Goal: Task Accomplishment & Management: Manage account settings

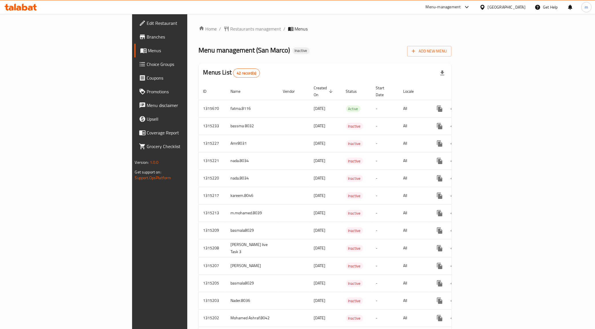
click at [447, 52] on span "Add New Menu" at bounding box center [428, 51] width 35 height 7
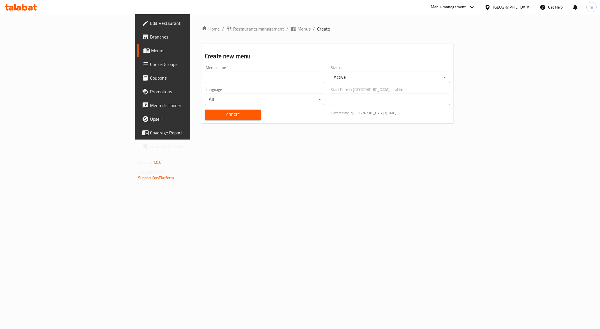
click at [214, 83] on div "Menu name   * Menu name *" at bounding box center [265, 74] width 125 height 22
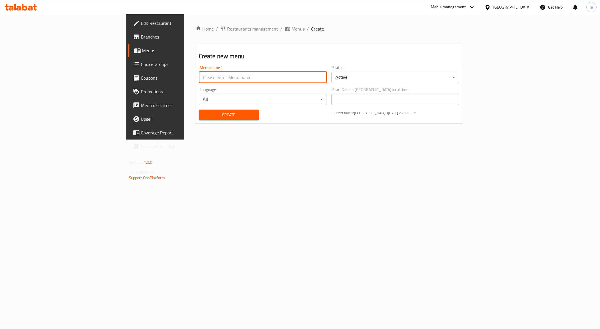
click at [211, 80] on input "text" at bounding box center [263, 77] width 128 height 11
type input "[PERSON_NAME] 8035"
click at [203, 112] on span "Create" at bounding box center [228, 114] width 51 height 7
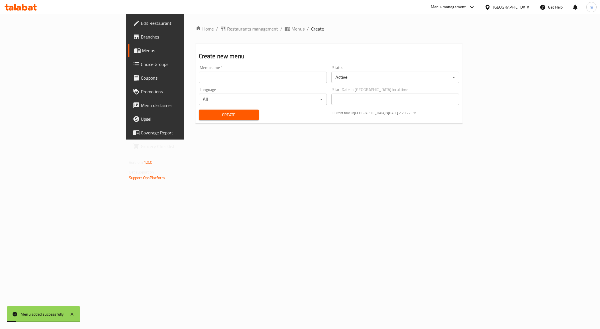
click at [142, 51] on span "Menus" at bounding box center [182, 50] width 80 height 7
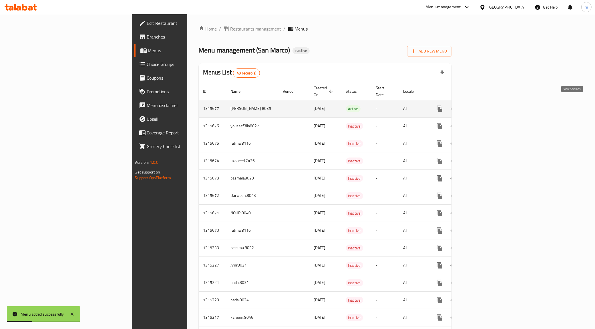
click at [484, 105] on icon "enhanced table" at bounding box center [480, 108] width 7 height 7
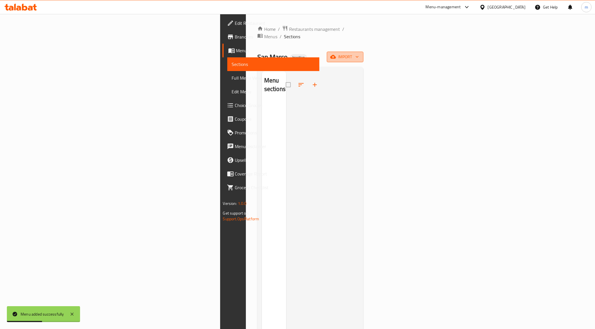
click at [363, 52] on button "import" at bounding box center [345, 57] width 37 height 11
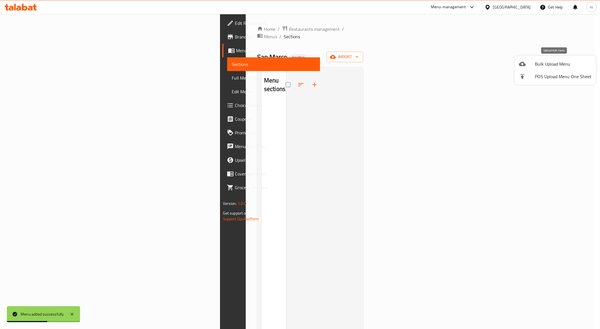
click at [542, 62] on span "Bulk Upload Menu" at bounding box center [563, 64] width 57 height 7
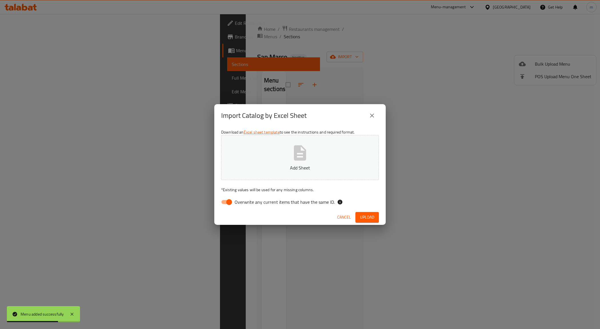
click at [239, 203] on span "Overwrite any current items that have the same ID." at bounding box center [285, 202] width 100 height 7
click at [239, 203] on input "Overwrite any current items that have the same ID." at bounding box center [229, 202] width 33 height 11
checkbox input "false"
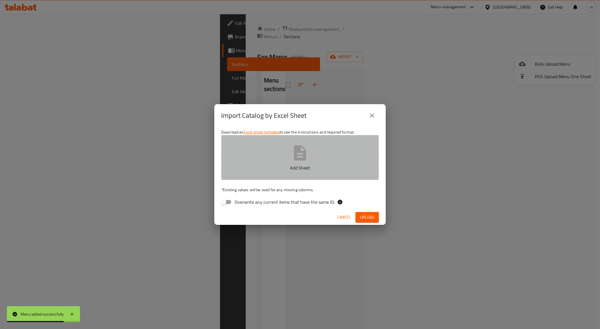
click at [339, 178] on button "Add Sheet" at bounding box center [300, 157] width 158 height 45
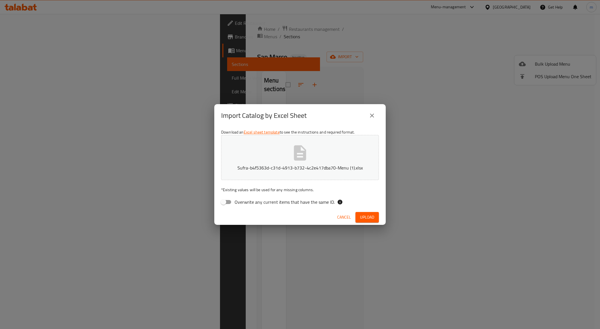
click at [373, 219] on span "Upload" at bounding box center [367, 217] width 14 height 7
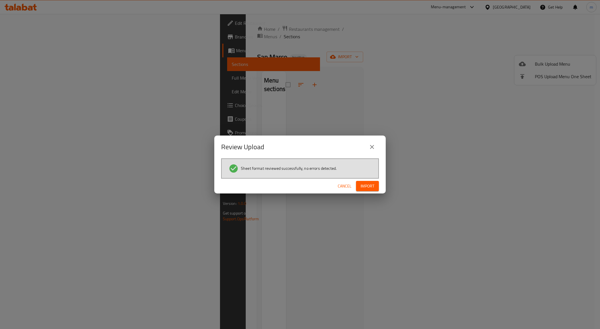
click at [369, 180] on div "Cancel Import" at bounding box center [299, 186] width 171 height 15
click at [372, 184] on span "Import" at bounding box center [368, 186] width 14 height 7
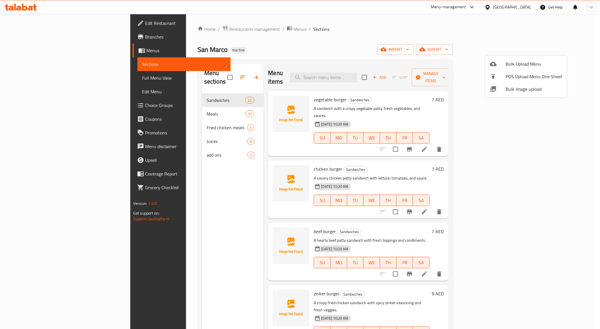
click at [143, 109] on div at bounding box center [300, 164] width 600 height 329
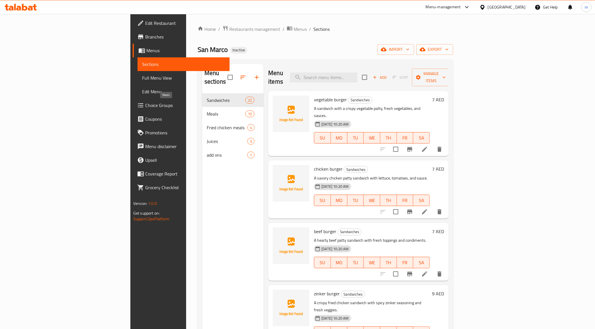
click at [207, 111] on span "Meals" at bounding box center [226, 114] width 39 height 7
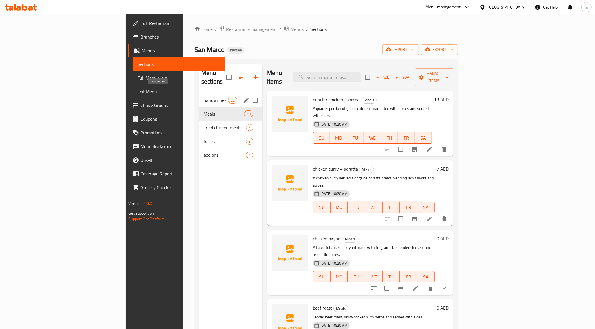
click at [203, 97] on span "Sandwiches" at bounding box center [215, 100] width 25 height 7
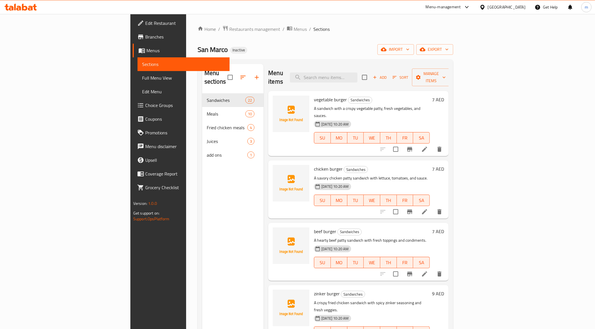
click at [142, 75] on span "Full Menu View" at bounding box center [183, 78] width 83 height 7
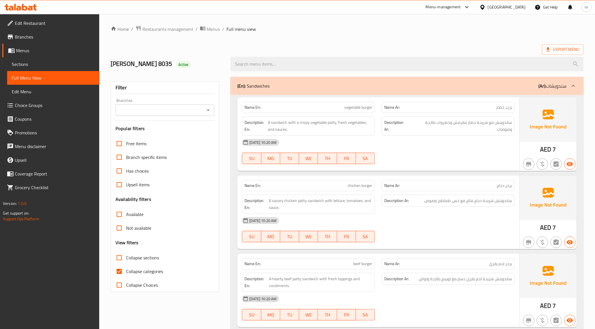
click at [154, 274] on span "Collapse categories" at bounding box center [144, 271] width 37 height 7
click at [126, 274] on input "Collapse categories" at bounding box center [119, 272] width 14 height 14
checkbox input "false"
drag, startPoint x: 288, startPoint y: 121, endPoint x: 270, endPoint y: 126, distance: 17.9
click at [270, 126] on span "A sandwich with a crispy vegetable patty, fresh vegetables, and sauces." at bounding box center [320, 126] width 104 height 14
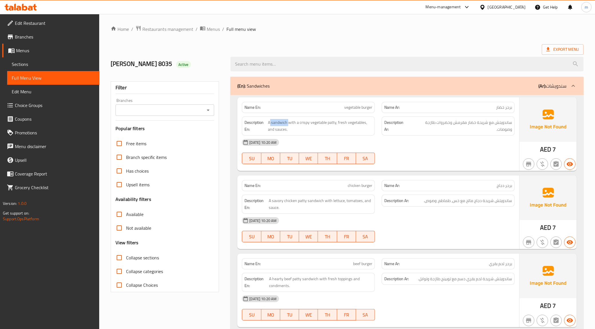
copy span "sandwich"
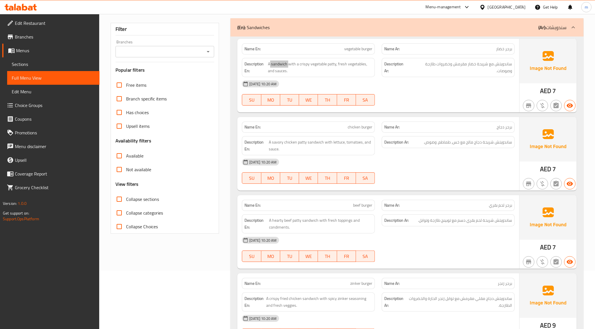
scroll to position [71, 0]
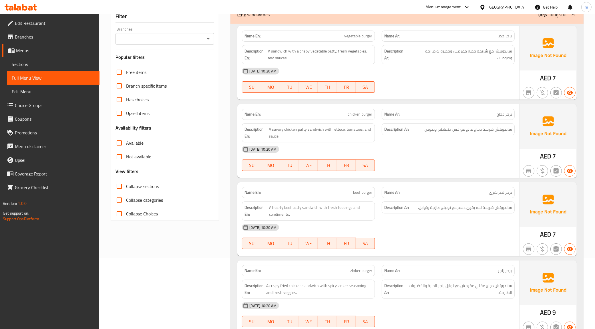
click at [442, 126] on span "ساندويتش شريحة دجاج مالح مع خس، طماطم، وصوص." at bounding box center [467, 129] width 88 height 7
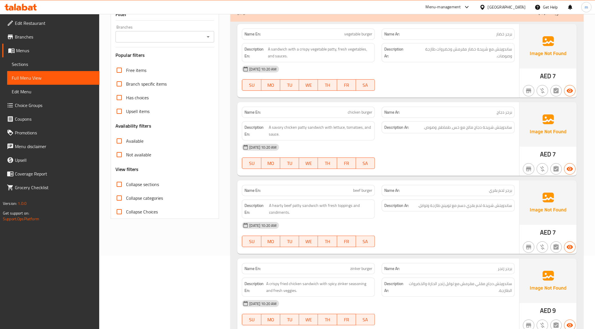
scroll to position [0, 0]
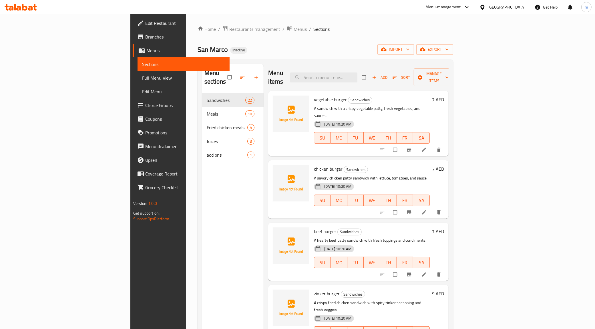
click at [432, 145] on li at bounding box center [424, 149] width 16 height 9
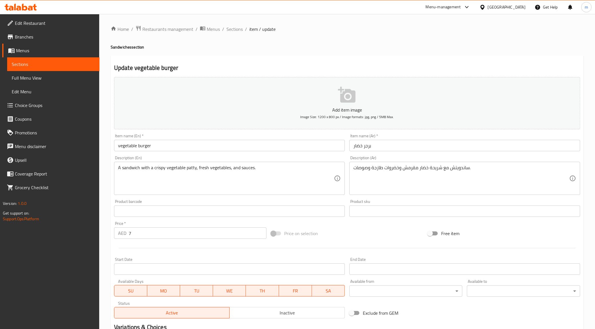
click at [356, 151] on input "برجر خضار" at bounding box center [464, 145] width 231 height 11
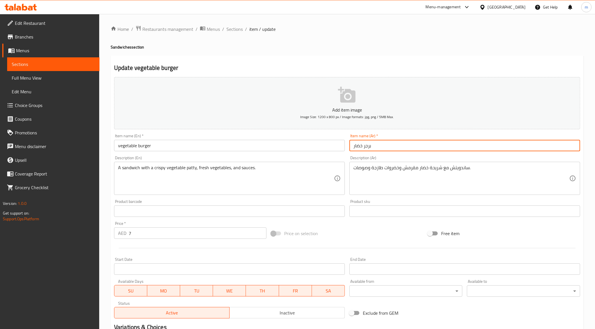
click at [356, 151] on input "برجر خضار" at bounding box center [464, 145] width 231 height 11
type input "برجر خضروات"
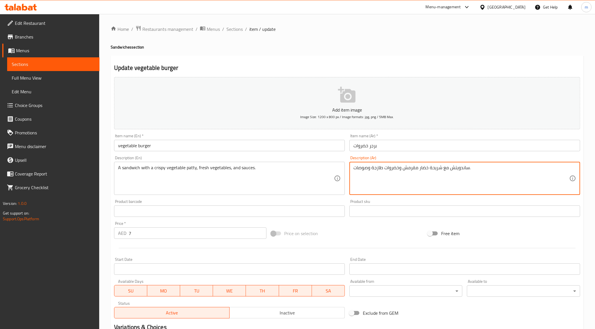
drag, startPoint x: 418, startPoint y: 169, endPoint x: 425, endPoint y: 170, distance: 7.2
click at [403, 169] on textarea "ساندويتش مع شريحة خضروات مقرمش وخضروات طازجة وصوصات." at bounding box center [461, 178] width 216 height 27
type textarea "ساندويتش مع شريحة خضروات مقرمشة وخضروات طازجة وصوصات."
click at [42, 61] on span "Sections" at bounding box center [53, 64] width 83 height 7
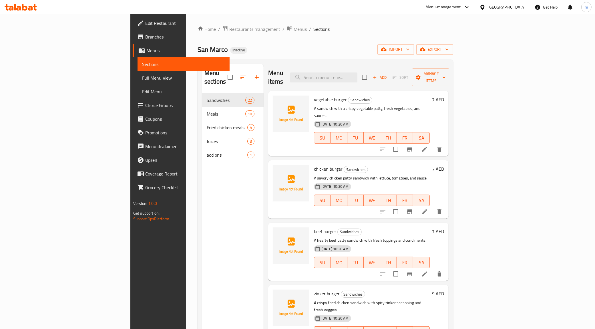
click at [446, 143] on div at bounding box center [411, 150] width 70 height 14
click at [432, 144] on li at bounding box center [424, 149] width 16 height 10
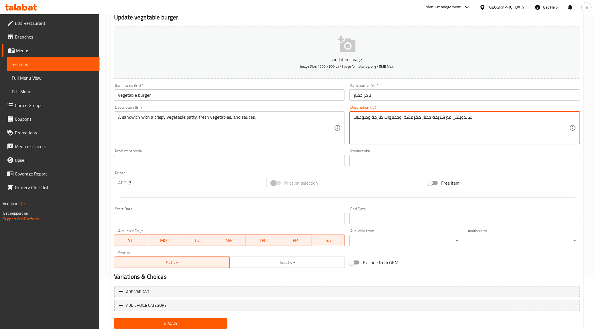
scroll to position [69, 0]
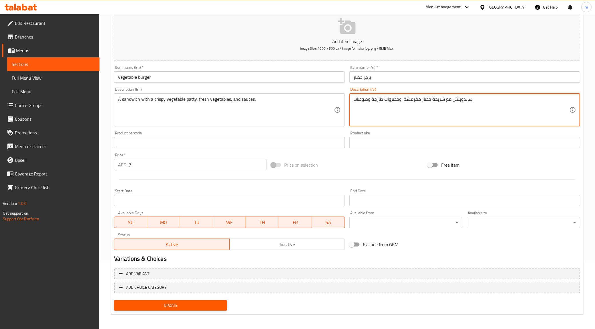
type textarea "ساندويتش مع شريحة خضار مقرمشة وخضروات طازجة وصوصات."
click at [189, 304] on span "Update" at bounding box center [171, 305] width 104 height 7
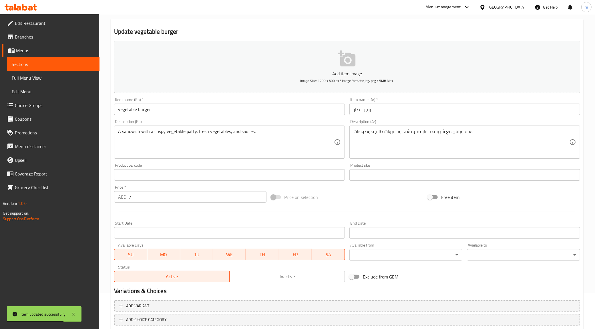
scroll to position [0, 0]
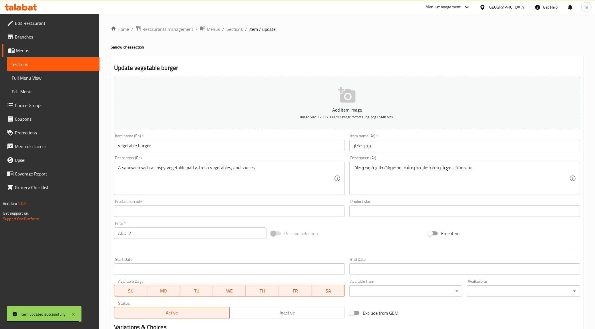
click at [44, 63] on span "Sections" at bounding box center [53, 64] width 83 height 7
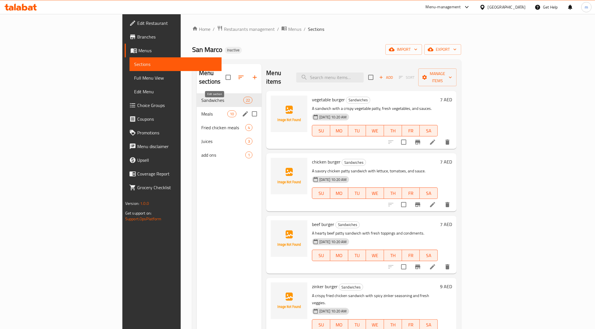
click at [242, 111] on icon "edit" at bounding box center [245, 114] width 7 height 7
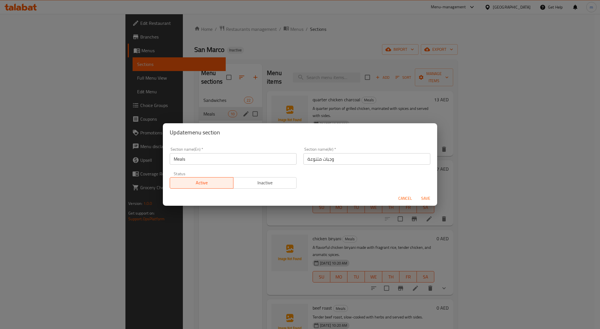
click at [409, 197] on span "Cancel" at bounding box center [405, 198] width 14 height 7
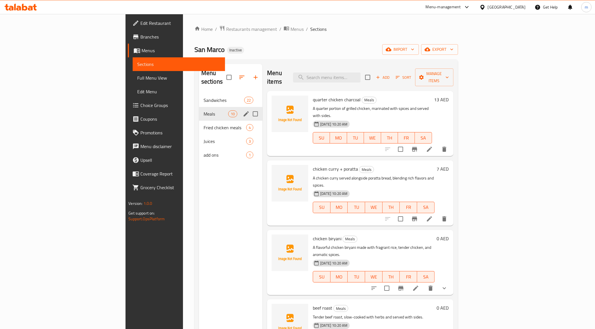
click at [433, 146] on icon at bounding box center [429, 149] width 7 height 7
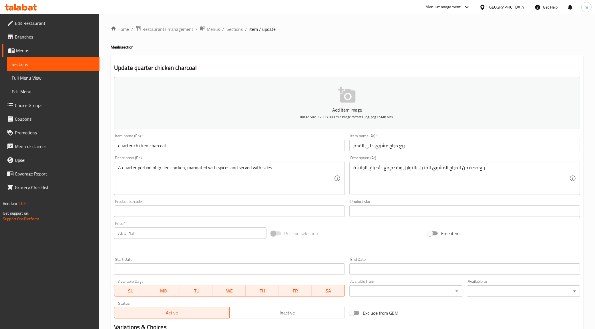
click at [29, 61] on span "Sections" at bounding box center [53, 64] width 83 height 7
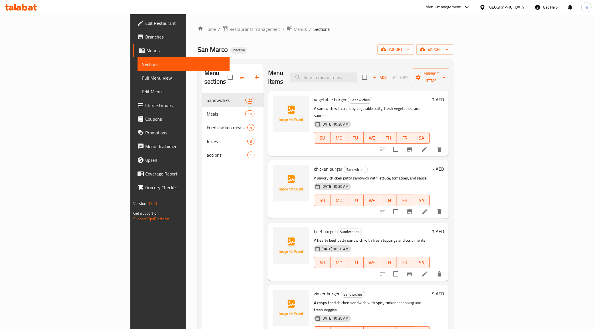
click at [146, 51] on span "Menus" at bounding box center [185, 50] width 79 height 7
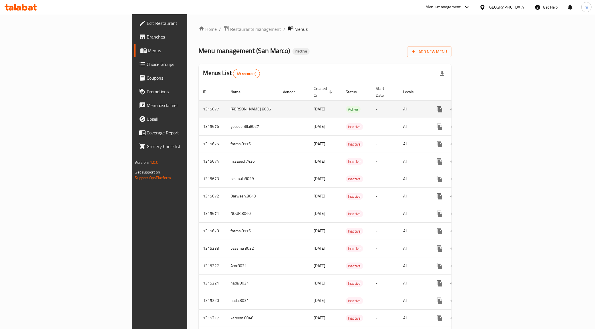
click at [470, 106] on icon "enhanced table" at bounding box center [466, 109] width 7 height 7
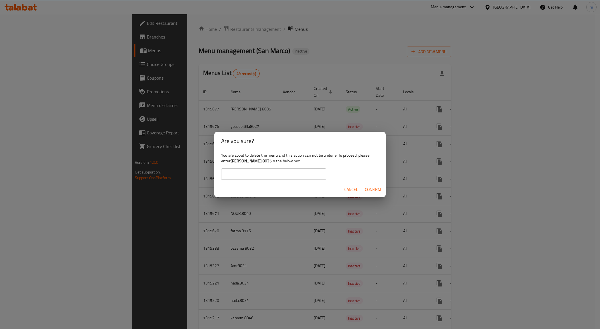
click at [263, 165] on div "You are about to delete the menu and this action can not be undone. To proceed,…" at bounding box center [299, 166] width 171 height 32
drag, startPoint x: 277, startPoint y: 161, endPoint x: 245, endPoint y: 165, distance: 31.6
click at [246, 165] on div "You are about to delete the menu and this action can not be undone. To proceed,…" at bounding box center [299, 166] width 171 height 32
drag, startPoint x: 231, startPoint y: 162, endPoint x: 276, endPoint y: 164, distance: 44.9
click at [272, 164] on b "[PERSON_NAME] 8035" at bounding box center [251, 160] width 41 height 7
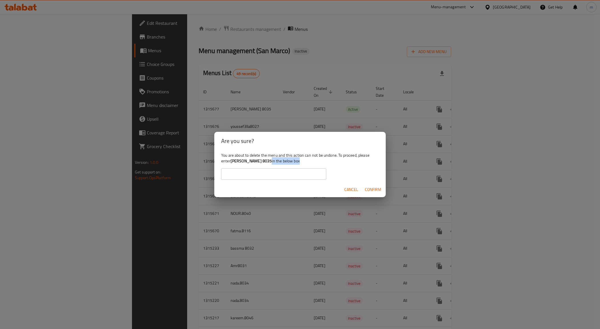
copy b "[PERSON_NAME] 8035"
click at [273, 172] on input "text" at bounding box center [273, 174] width 105 height 11
paste input "[PERSON_NAME] 8035"
type input "[PERSON_NAME] 8035"
click at [375, 192] on span "Confirm" at bounding box center [373, 189] width 16 height 7
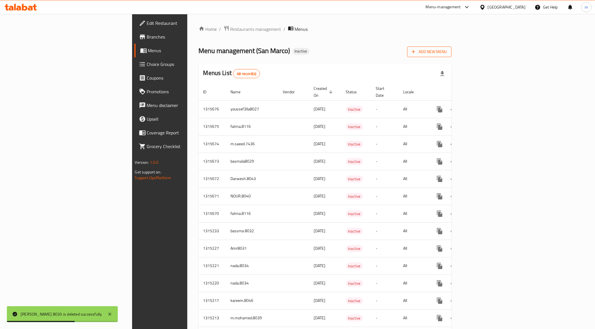
click at [447, 50] on span "Add New Menu" at bounding box center [428, 51] width 35 height 7
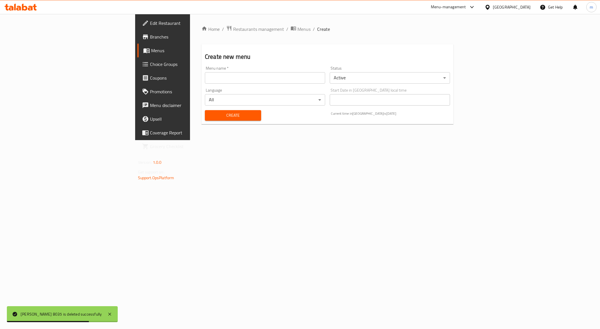
click at [203, 87] on div "Language All ​" at bounding box center [265, 97] width 125 height 22
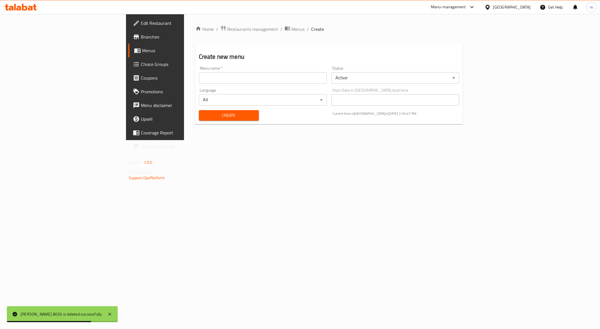
click at [199, 82] on input "text" at bounding box center [263, 77] width 128 height 11
type input "[PERSON_NAME] 8035"
click at [199, 111] on button "Create" at bounding box center [229, 115] width 60 height 11
click at [128, 44] on link "Menus" at bounding box center [177, 51] width 98 height 14
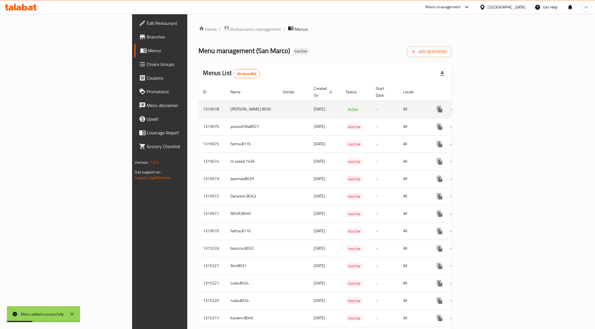
click at [484, 106] on icon "enhanced table" at bounding box center [480, 109] width 7 height 7
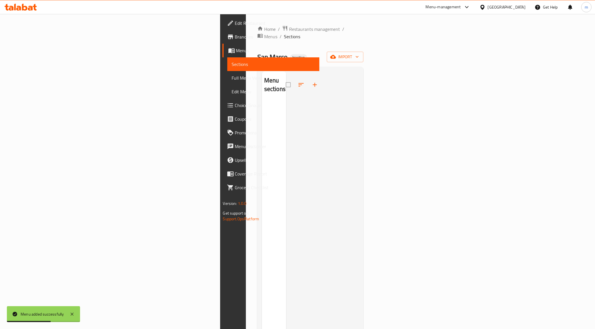
click at [363, 41] on div "Home / Restaurants management / Menus / Sections San Marco Inactive import Menu…" at bounding box center [310, 215] width 106 height 380
click at [363, 44] on div "Home / Restaurants management / Menus / Sections San Marco Inactive import Menu…" at bounding box center [310, 215] width 106 height 380
click at [359, 53] on span "import" at bounding box center [344, 56] width 27 height 7
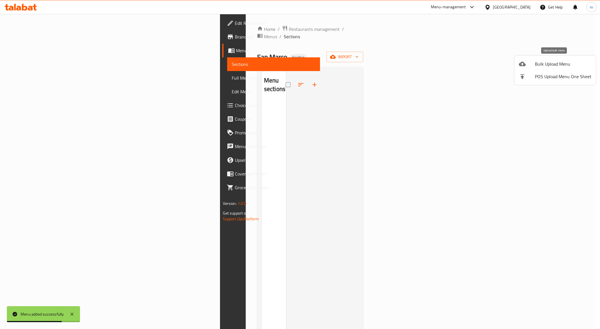
click at [551, 67] on span "Bulk Upload Menu" at bounding box center [563, 64] width 57 height 7
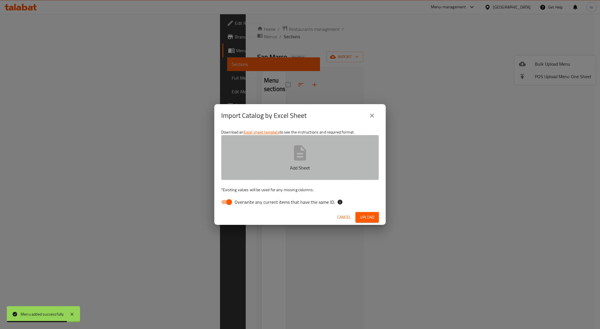
click at [275, 165] on p "Add Sheet" at bounding box center [300, 168] width 140 height 7
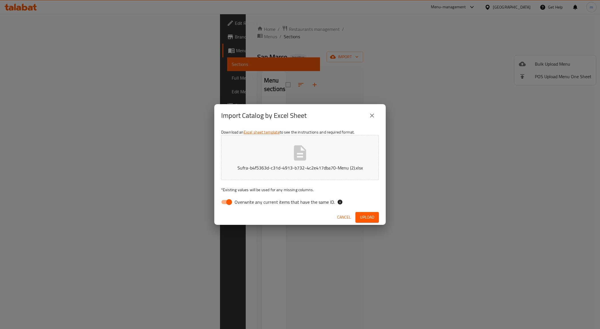
click at [229, 198] on input "Overwrite any current items that have the same ID." at bounding box center [229, 202] width 33 height 11
checkbox input "false"
click at [377, 217] on button "Upload" at bounding box center [366, 217] width 23 height 11
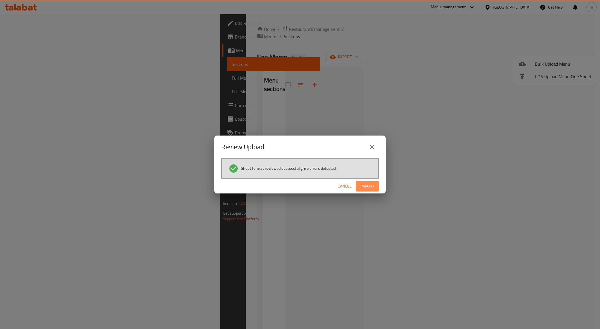
click at [371, 184] on span "Import" at bounding box center [368, 186] width 14 height 7
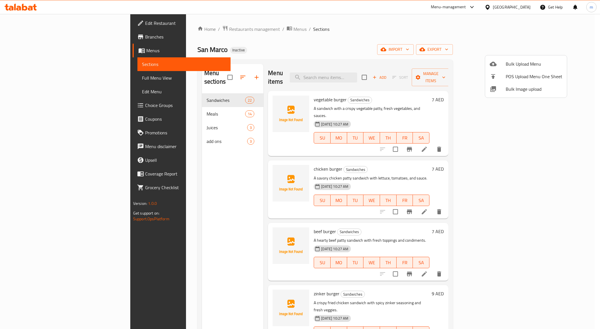
click at [23, 75] on div at bounding box center [300, 164] width 600 height 329
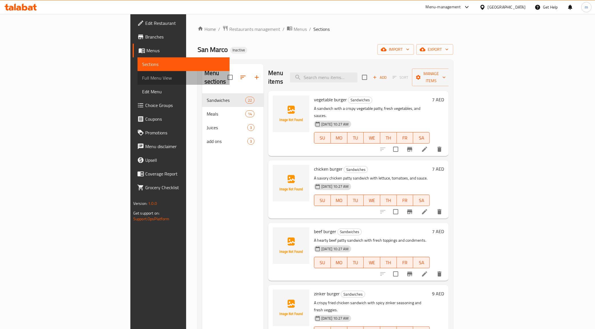
click at [142, 77] on span "Full Menu View" at bounding box center [183, 78] width 83 height 7
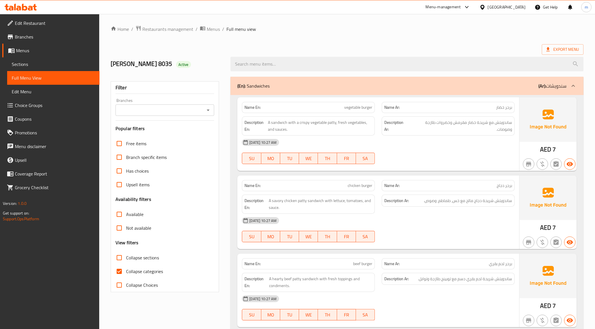
click at [117, 278] on input "Collapse categories" at bounding box center [119, 272] width 14 height 14
checkbox input "false"
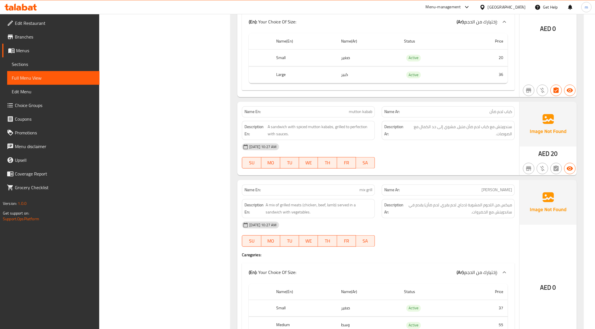
scroll to position [1214, 0]
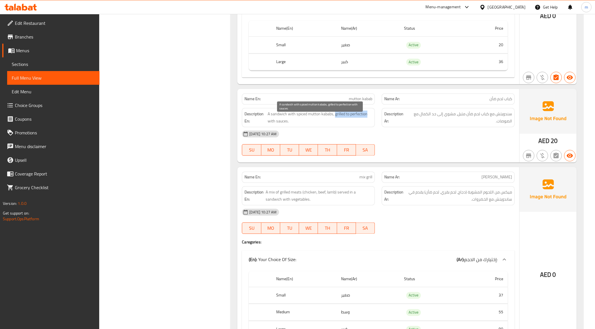
drag, startPoint x: 335, startPoint y: 119, endPoint x: 367, endPoint y: 119, distance: 31.4
click at [367, 119] on span "A sandwich with spiced mutton kababs, grilled to perfection with sauces." at bounding box center [319, 118] width 105 height 14
copy span "grilled to perfection"
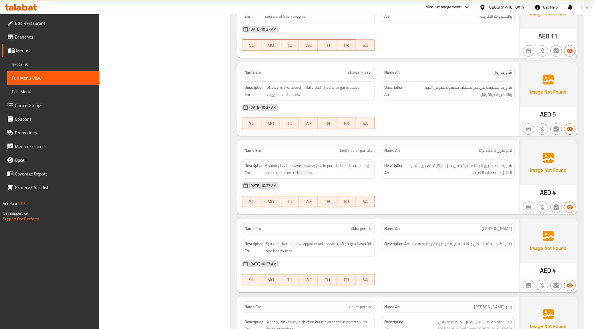
scroll to position [1786, 0]
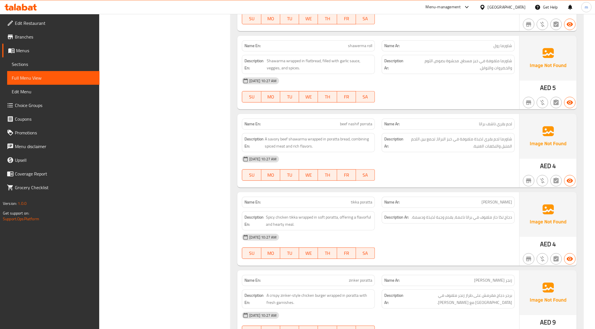
click at [465, 165] on div "[DATE] 10:27 AM" at bounding box center [377, 159] width 279 height 14
drag, startPoint x: 279, startPoint y: 147, endPoint x: 270, endPoint y: 148, distance: 8.9
click at [270, 148] on span "A savory beef shawarma wrapped in poratta bread, combining spiced meat and rich…" at bounding box center [318, 143] width 107 height 14
copy span "avory"
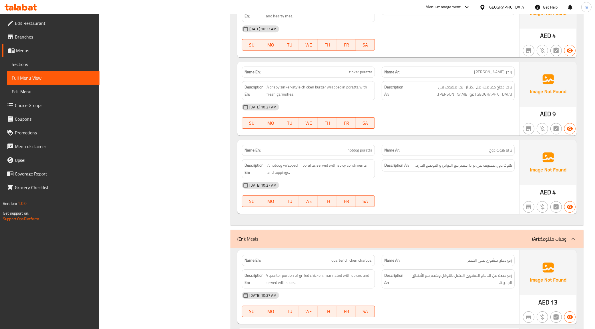
scroll to position [2000, 0]
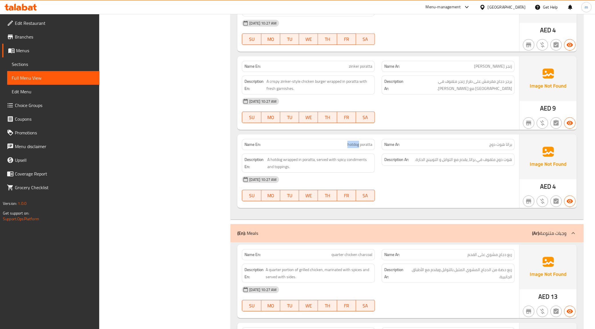
drag, startPoint x: 343, startPoint y: 152, endPoint x: 359, endPoint y: 152, distance: 15.7
click at [359, 148] on p "Name En: hotdog poratta" at bounding box center [308, 145] width 128 height 6
copy span "hotdog"
click at [478, 163] on span "هوت دوج ملفوف في براتا، يقدم مع التوابل و التوبينج الحارة." at bounding box center [463, 159] width 97 height 7
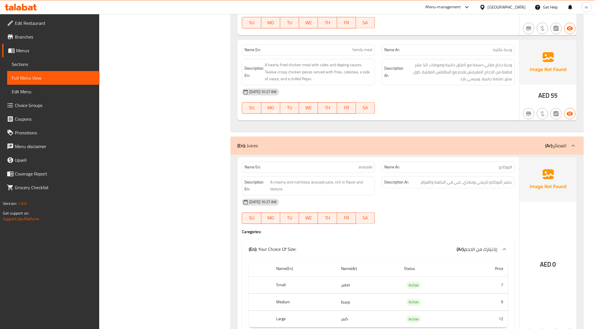
scroll to position [3613, 0]
click at [367, 255] on div "Name En: avocado Name Ar: افوكادو Description En: A creamy and nutritious avoca…" at bounding box center [378, 250] width 282 height 185
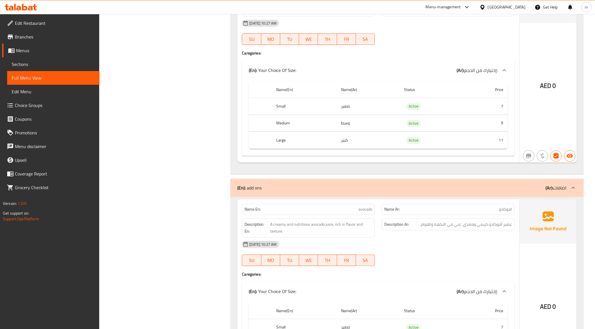
scroll to position [4184, 0]
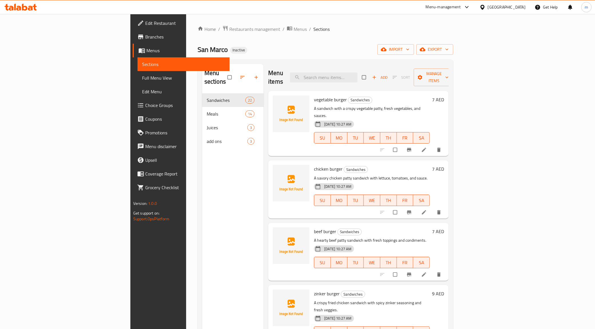
click at [426, 148] on icon at bounding box center [424, 150] width 4 height 4
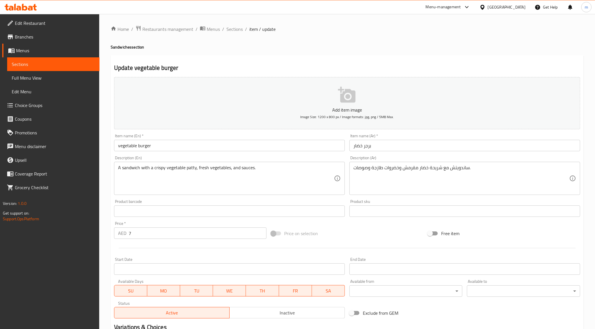
click at [354, 148] on input "برجر خضار" at bounding box center [464, 145] width 231 height 11
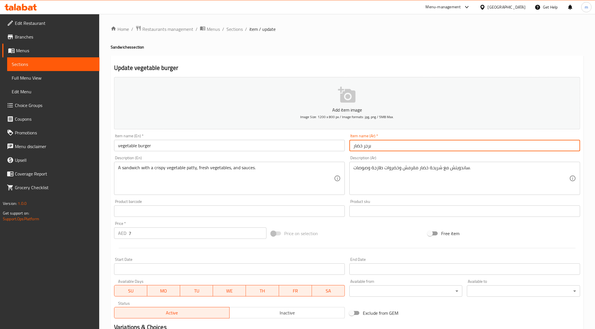
click at [355, 151] on input "برجر خضار" at bounding box center [464, 145] width 231 height 11
click at [354, 146] on input "برجر خضار" at bounding box center [464, 145] width 231 height 11
drag, startPoint x: 361, startPoint y: 146, endPoint x: 335, endPoint y: 150, distance: 26.4
click at [335, 150] on div "Add item image Image Size: 1200 x 800 px / Image formats: jpg, png / 5MB Max. I…" at bounding box center [347, 198] width 470 height 246
type input "برجر خضروات"
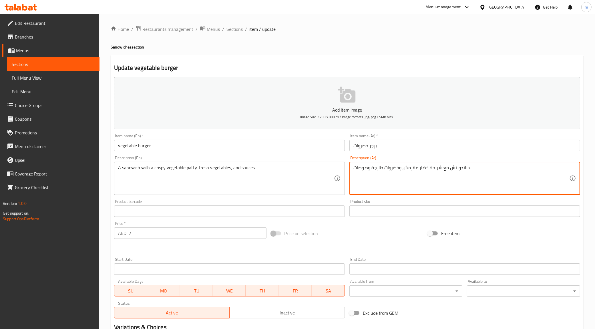
click at [418, 167] on textarea "ساندويتش مع شريحة خضار مقرمش وخضروات طازجة وصوصات." at bounding box center [461, 178] width 216 height 27
click at [420, 167] on textarea "ساندويتش مع شريحة خضار مقرمش وخضروات طازجة وصوصات." at bounding box center [461, 178] width 216 height 27
click at [403, 167] on textarea "ساندويتش مع شريحة خضروات مقرمش وخضروات طازجة وصوصات." at bounding box center [461, 178] width 216 height 27
click at [402, 167] on textarea "ساندويتش مع شريحة خضروات مقرمشة وخضروات طازجة وصوصات." at bounding box center [461, 178] width 216 height 27
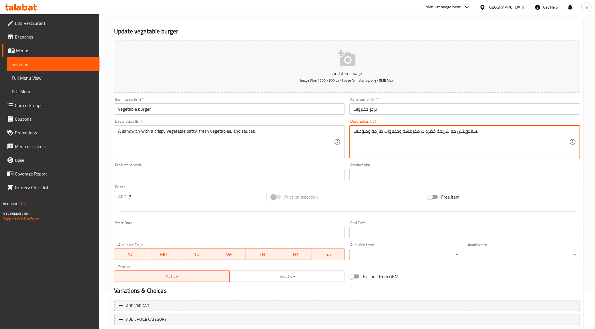
scroll to position [69, 0]
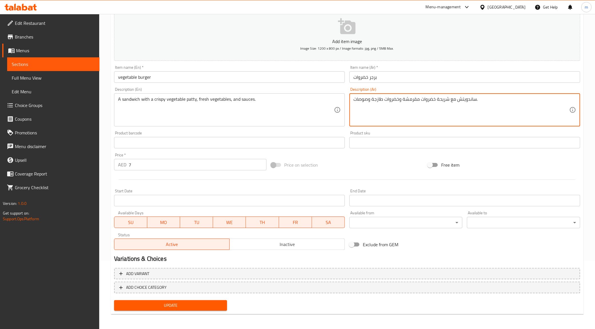
type textarea "ساندويتش مع شريحة خضروات مقرمشة وخضروات طازجة وصوصات."
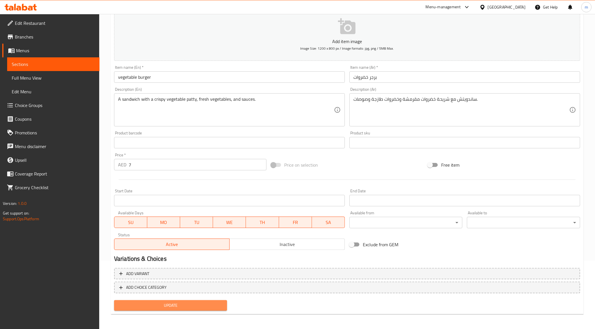
click at [192, 306] on span "Update" at bounding box center [171, 305] width 104 height 7
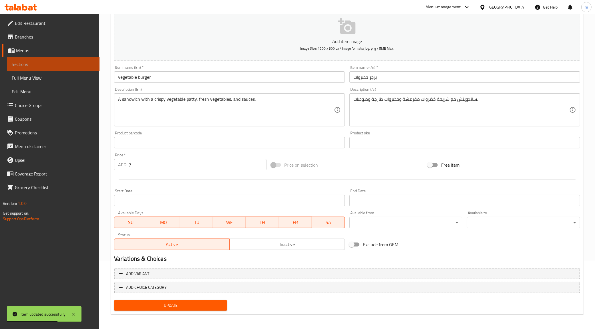
click at [46, 58] on link "Sections" at bounding box center [53, 64] width 92 height 14
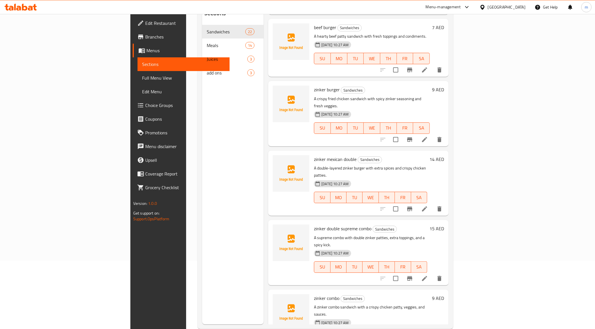
scroll to position [143, 0]
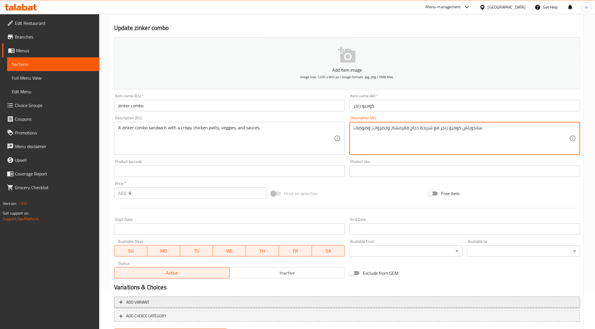
scroll to position [69, 0]
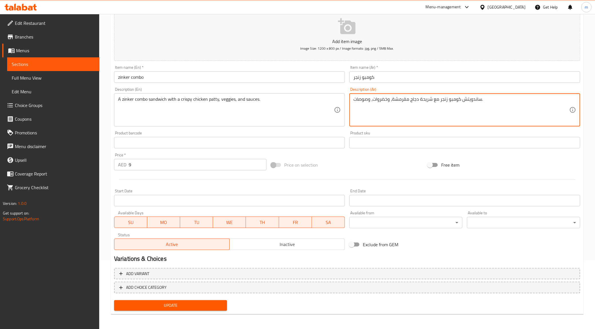
type textarea "ساندويتش كومبو زنجر مع شريحة دجاج مقرمشة، وخضروات، وصوصات."
click at [178, 307] on span "Update" at bounding box center [171, 305] width 104 height 7
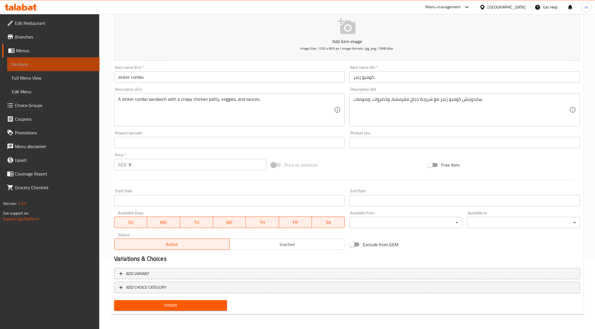
click at [55, 65] on span "Sections" at bounding box center [53, 64] width 83 height 7
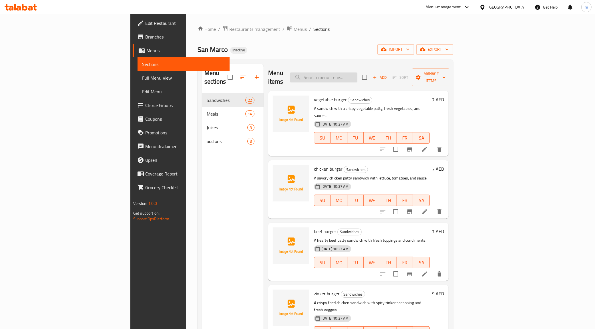
click at [357, 73] on input "search" at bounding box center [323, 78] width 67 height 10
type input "ش"
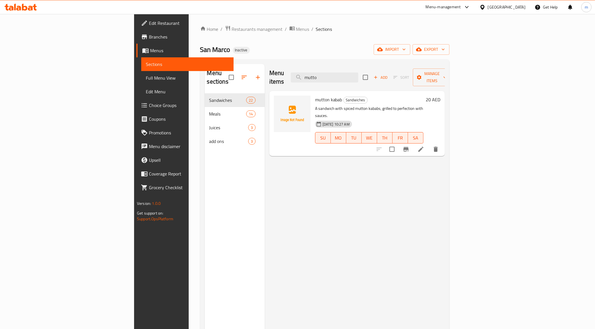
type input "mutto"
click at [429, 144] on li at bounding box center [421, 149] width 16 height 10
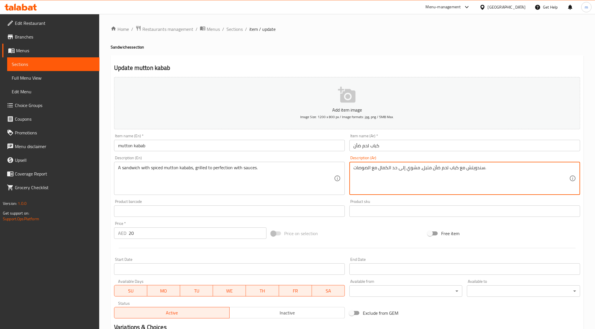
drag, startPoint x: 418, startPoint y: 167, endPoint x: 377, endPoint y: 174, distance: 41.9
paste textarea "ة بشكل مثالي"
drag, startPoint x: 456, startPoint y: 168, endPoint x: 460, endPoint y: 171, distance: 4.8
click at [460, 171] on textarea "سندويتش مع كباب لحم ضأن متبل، مشوية بشكل مثالي مع الصوصات." at bounding box center [461, 178] width 216 height 27
click at [435, 169] on textarea "سندويتش مع كباب لحم ضأن متبل، مشوية بشكل مثالي مع الصوصات." at bounding box center [461, 178] width 216 height 27
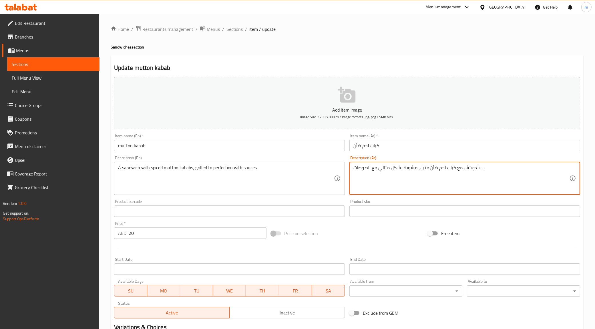
click at [435, 169] on textarea "سندويتش مع كباب لحم ضأن متبل، مشوية بشكل مثالي مع الصوصات." at bounding box center [461, 178] width 216 height 27
click at [438, 167] on textarea "سندويتش مع كباب لحم ضأن متبل، مشوية بشكل مثالي مع الصوصات." at bounding box center [461, 178] width 216 height 27
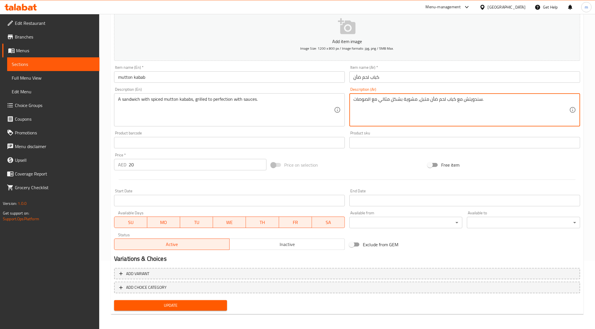
type textarea "سندويتش مع كباب لحم ضأن متبل، مشوية بشكل مثالي مع الصوصات."
click at [163, 303] on span "Update" at bounding box center [171, 305] width 104 height 7
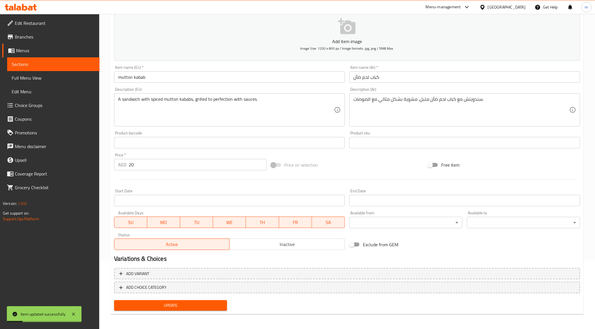
click at [34, 63] on span "Sections" at bounding box center [53, 64] width 83 height 7
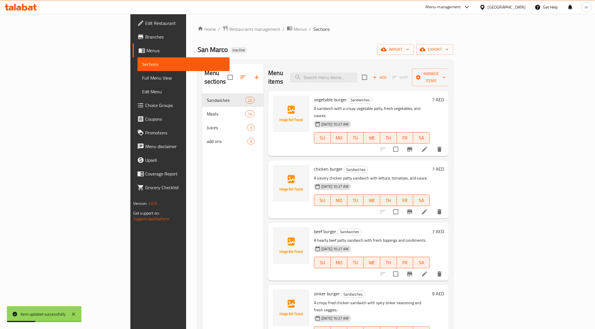
click at [382, 79] on div "Menu items Add Sort Manage items" at bounding box center [358, 77] width 180 height 27
click at [357, 75] on input "search" at bounding box center [323, 78] width 67 height 10
type input "ش"
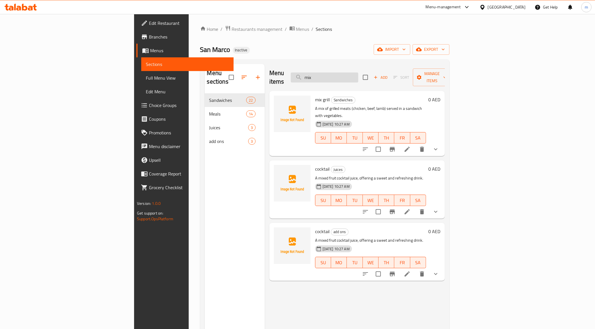
click at [358, 73] on input "mix" at bounding box center [324, 78] width 67 height 10
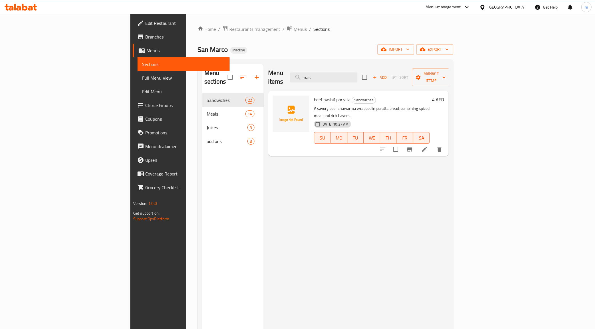
type input "nas"
click at [432, 144] on li at bounding box center [424, 149] width 16 height 10
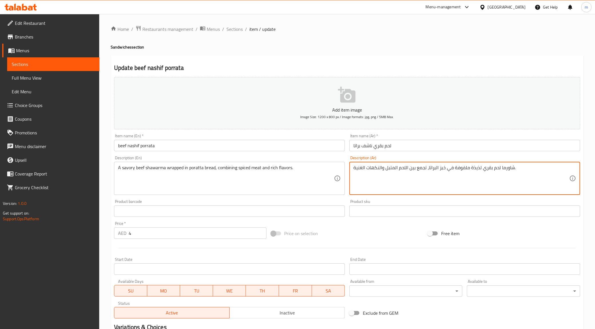
drag, startPoint x: 471, startPoint y: 169, endPoint x: 480, endPoint y: 171, distance: 9.6
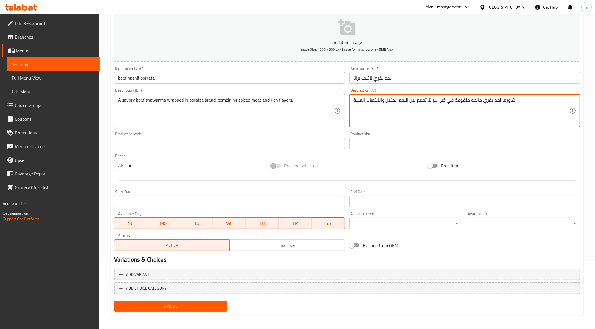
scroll to position [69, 0]
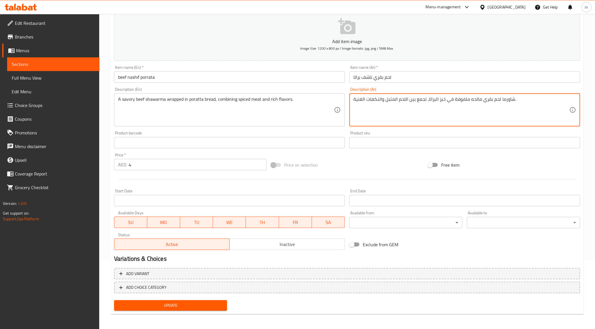
type textarea "شاورما لحم بقري مالحه ملفوفة في خبز البراتا، تجمع بين اللحم المتبل والنكهات الغ…"
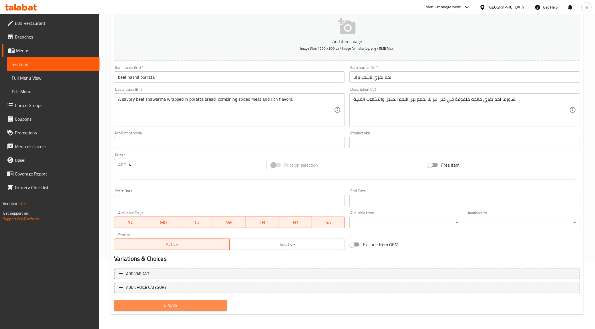
click at [196, 306] on span "Update" at bounding box center [171, 305] width 104 height 7
click at [159, 303] on span "Update" at bounding box center [171, 305] width 104 height 7
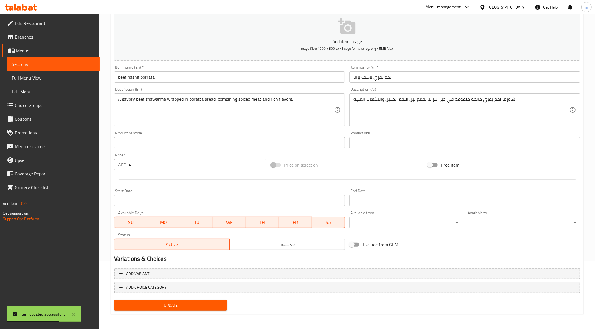
click at [50, 68] on link "Sections" at bounding box center [53, 64] width 92 height 14
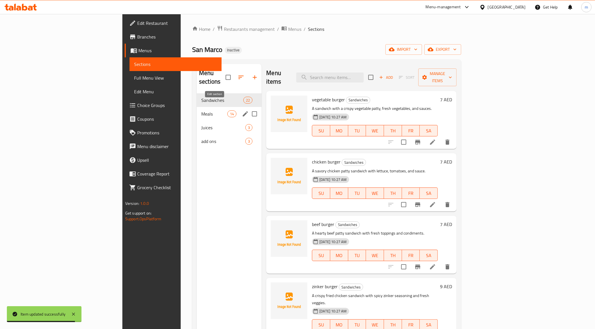
click at [243, 111] on icon "edit" at bounding box center [245, 113] width 5 height 5
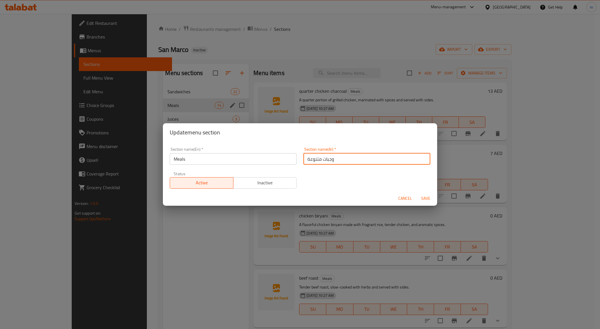
drag, startPoint x: 319, startPoint y: 157, endPoint x: 258, endPoint y: 165, distance: 62.3
click at [259, 165] on div "Section name(En)   * Meals Section name(En) * Section name(Ar)   * وجبات متنوعة…" at bounding box center [299, 168] width 267 height 48
type input "وجبات"
click at [428, 199] on span "Save" at bounding box center [426, 198] width 14 height 7
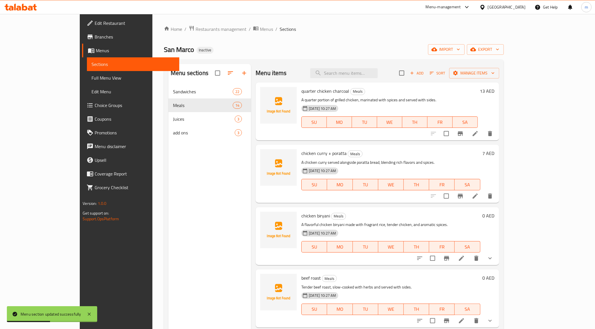
click at [483, 196] on li at bounding box center [475, 196] width 16 height 10
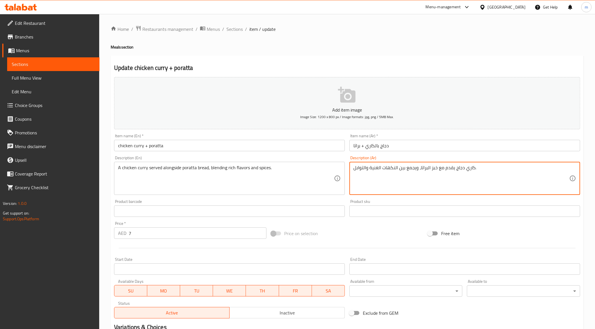
click at [36, 62] on span "Sections" at bounding box center [53, 64] width 83 height 7
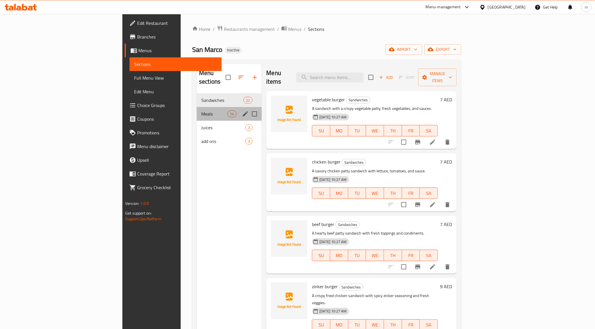
click at [197, 109] on div "Meals 14" at bounding box center [229, 114] width 65 height 14
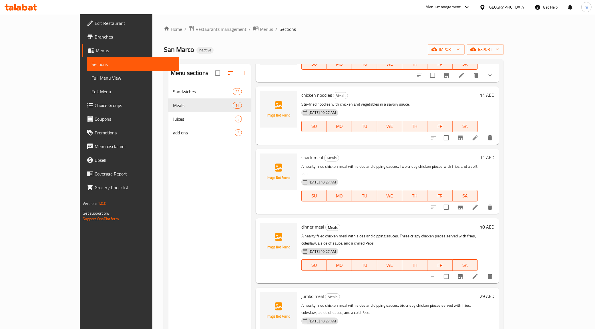
scroll to position [80, 0]
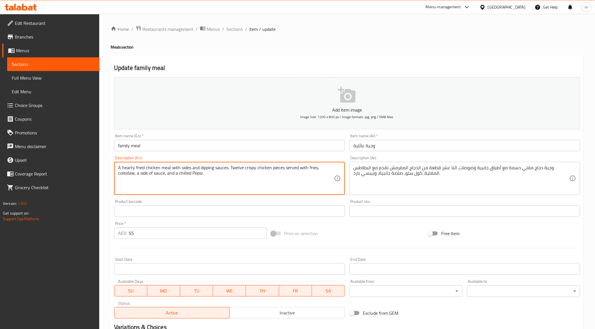
drag, startPoint x: 230, startPoint y: 167, endPoint x: 41, endPoint y: 163, distance: 189.5
type textarea "Twelve crispy chicken pieces served with fries, coleslaw, a side of sauce, and …"
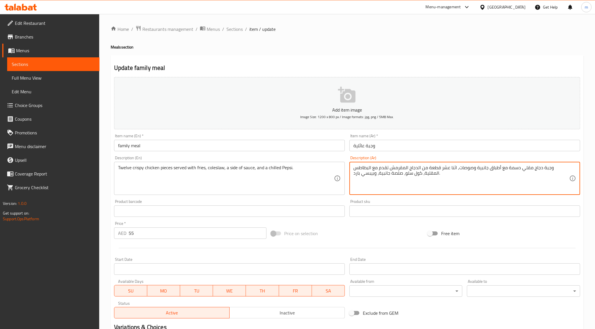
drag, startPoint x: 472, startPoint y: 168, endPoint x: 599, endPoint y: 167, distance: 127.7
click at [472, 175] on textarea "وجبة دجاج مقلي دسمة مع أطباق جانبية وصوصات, اثنا عشر قطعة من الدجاج المقرمش تقد…" at bounding box center [461, 178] width 216 height 27
drag, startPoint x: 472, startPoint y: 168, endPoint x: 566, endPoint y: 169, distance: 93.7
click at [566, 169] on textarea "وجبة دجاج مقلي دسمة مع أطباق جانبية وصوصات, اثنا عشر قطعة من الدجاج المقرمش تقد…" at bounding box center [461, 178] width 216 height 27
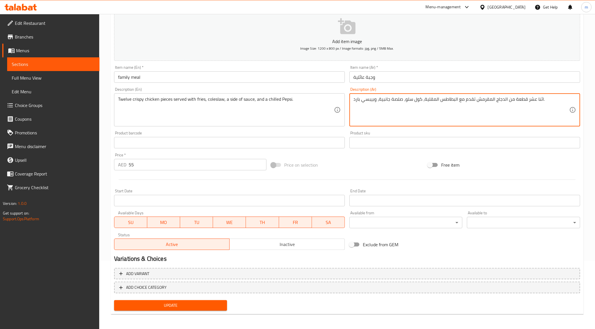
type textarea "اثنا عشر قطعة من الدجاج المقرمش تقدم مع البطاطس المقلية، كول سلو، صلصة جانبية، …"
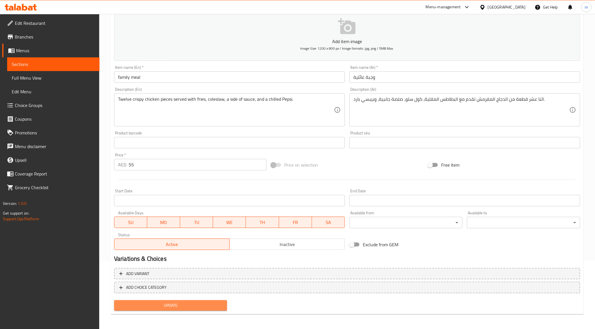
click at [179, 302] on span "Update" at bounding box center [171, 305] width 104 height 7
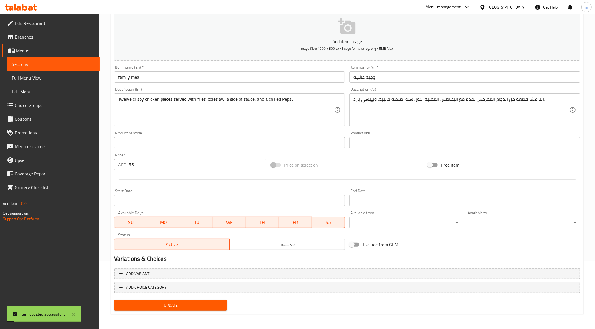
click at [68, 65] on span "Sections" at bounding box center [53, 64] width 83 height 7
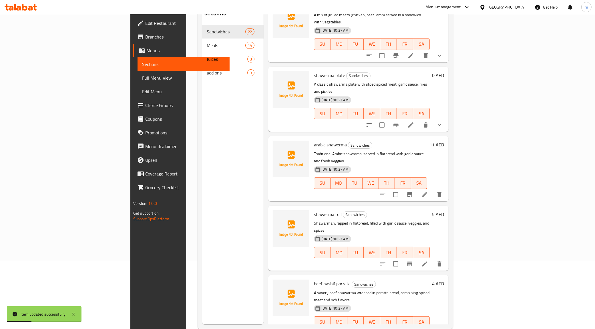
scroll to position [1057, 0]
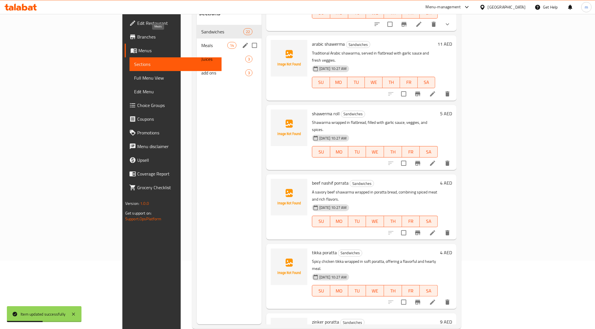
click at [201, 42] on span "Meals" at bounding box center [214, 45] width 26 height 7
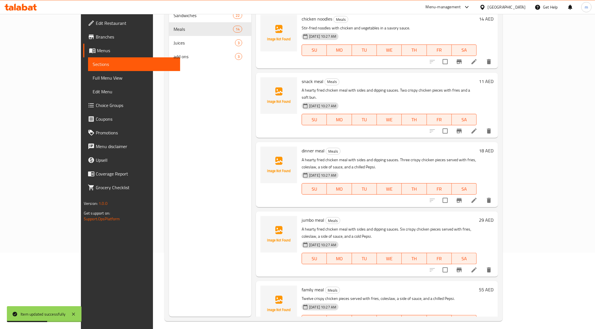
scroll to position [80, 0]
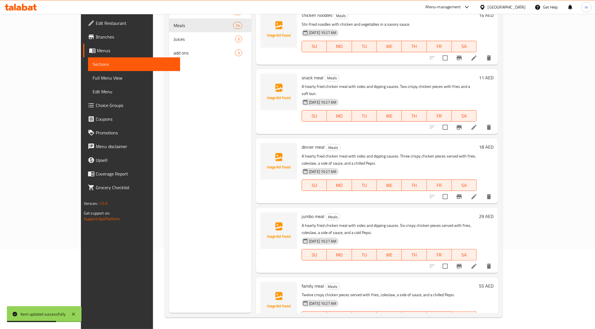
click at [477, 263] on icon at bounding box center [473, 266] width 7 height 7
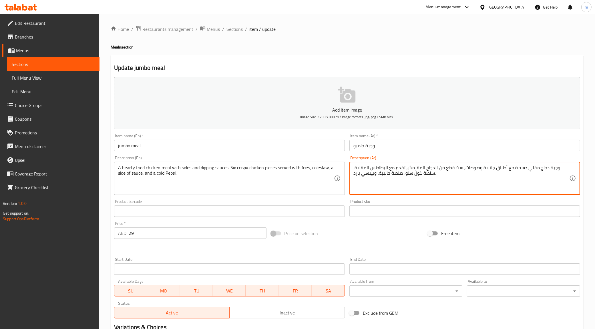
drag, startPoint x: 461, startPoint y: 168, endPoint x: 557, endPoint y: 168, distance: 95.2
type textarea "ست قطع من الدجاج المقرمش تقدم مع البطاطس المقلية، سلطة كول سلو، صلصة جانبية، وب…"
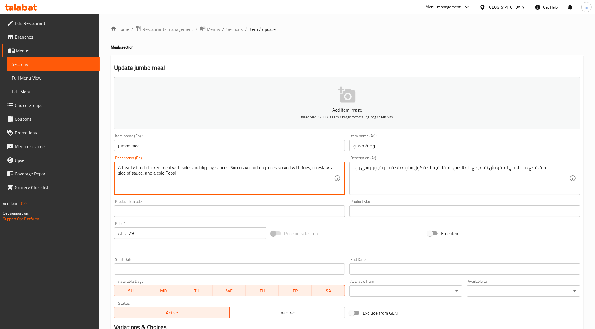
drag, startPoint x: 229, startPoint y: 167, endPoint x: 108, endPoint y: 164, distance: 121.5
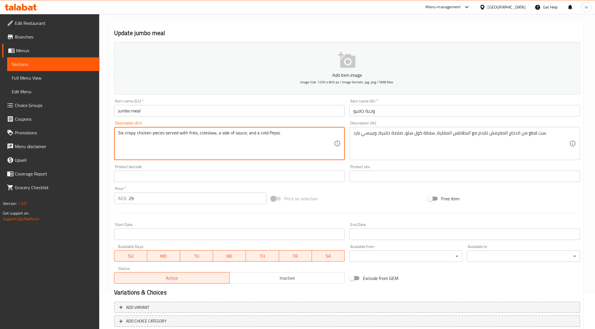
scroll to position [69, 0]
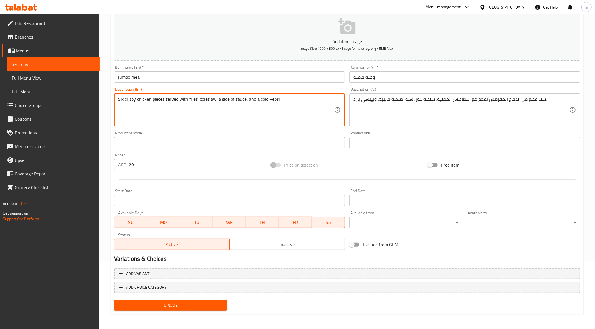
type textarea "Six crispy chicken pieces served with fries, coleslaw, a side of sauce, and a c…"
click at [166, 305] on span "Update" at bounding box center [171, 305] width 104 height 7
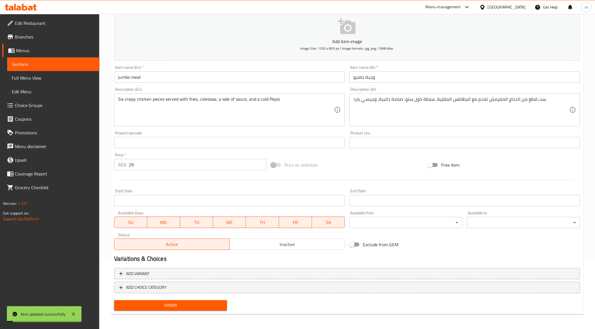
click at [29, 62] on span "Sections" at bounding box center [53, 64] width 83 height 7
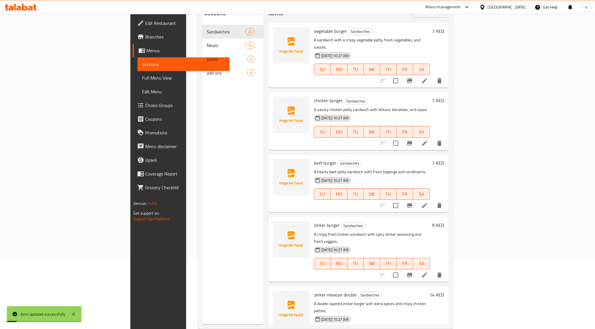
scroll to position [286, 0]
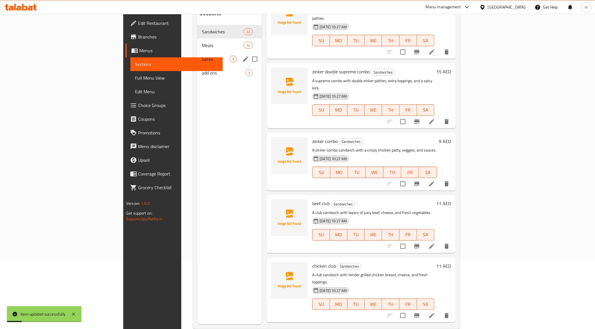
click at [197, 42] on div "Meals 14" at bounding box center [229, 46] width 65 height 14
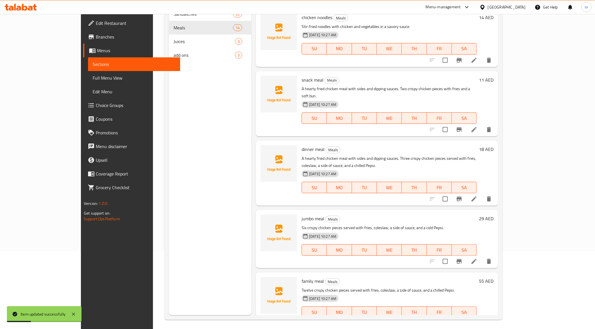
scroll to position [80, 0]
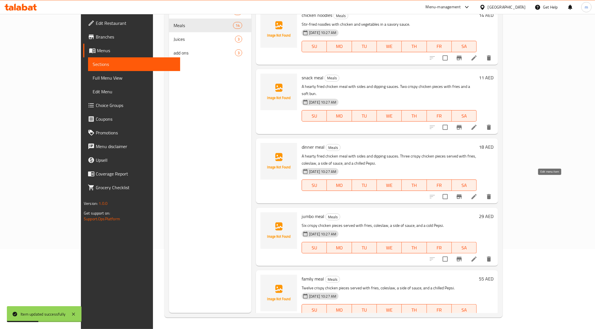
click at [477, 193] on icon at bounding box center [473, 196] width 7 height 7
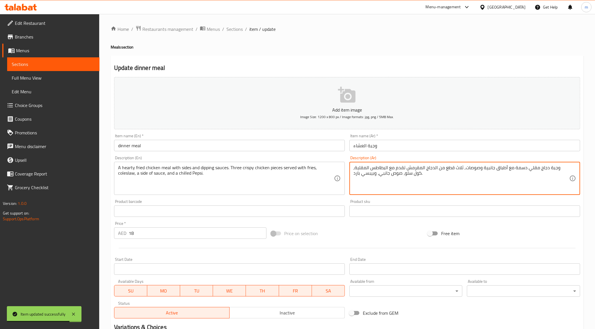
drag, startPoint x: 471, startPoint y: 168, endPoint x: 566, endPoint y: 168, distance: 95.4
click at [472, 167] on textarea "وجبة دجاج مقلي دسمة مع أطباق جانبية وصوصات, ثلاث قطع من الدجاج المقرمش تقدم مع …" at bounding box center [461, 178] width 216 height 27
drag, startPoint x: 471, startPoint y: 169, endPoint x: 565, endPoint y: 169, distance: 94.6
click at [565, 169] on textarea "وجبة دجاج مقلي دسمة مع أطباق جانبية وصوصات, ثلاث قطع من الدجاج المقرمش تقدم مع …" at bounding box center [461, 178] width 216 height 27
type textarea "ثلاث قطع من الدجاج المقرمش تقدم مع البطاطس المقلية، كول سلو، صوص جانبي، وبيبسي …"
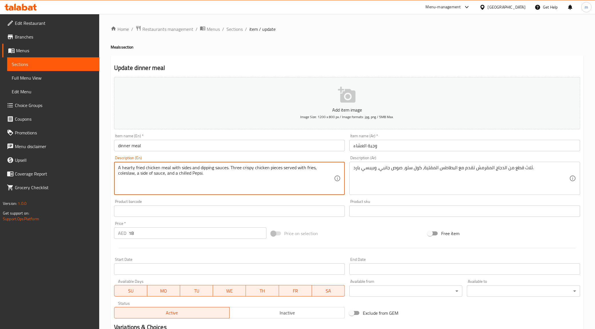
drag, startPoint x: 231, startPoint y: 166, endPoint x: 113, endPoint y: 169, distance: 117.8
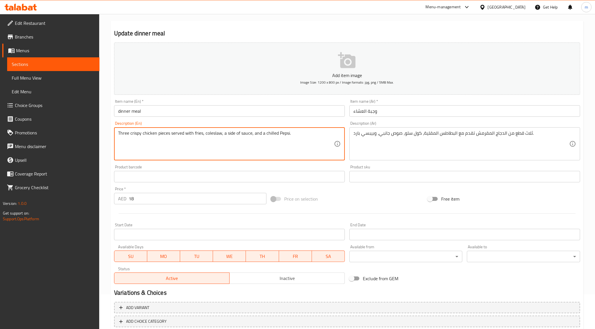
scroll to position [69, 0]
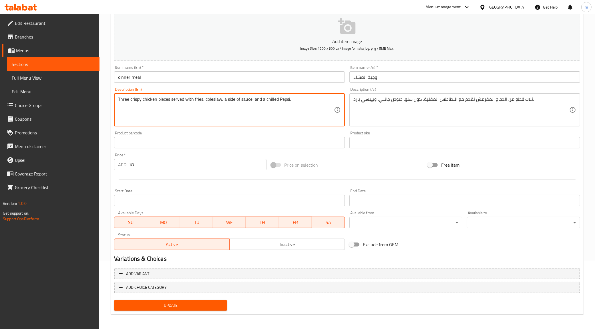
type textarea "Three crispy chicken pieces served with fries, coleslaw, a side of sauce, and a…"
click at [196, 303] on span "Update" at bounding box center [171, 305] width 104 height 7
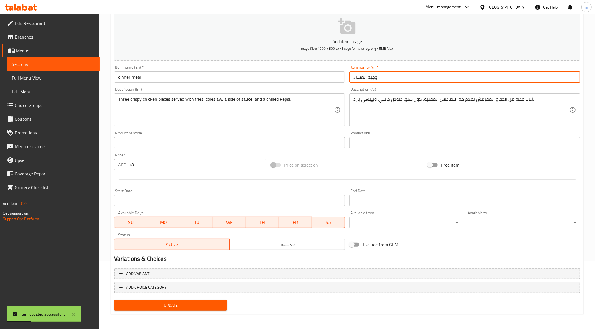
drag, startPoint x: 366, startPoint y: 76, endPoint x: 347, endPoint y: 79, distance: 19.9
click at [347, 79] on div "Item name (Ar)   * وجبة العشاء Item name (Ar) *" at bounding box center [464, 74] width 235 height 22
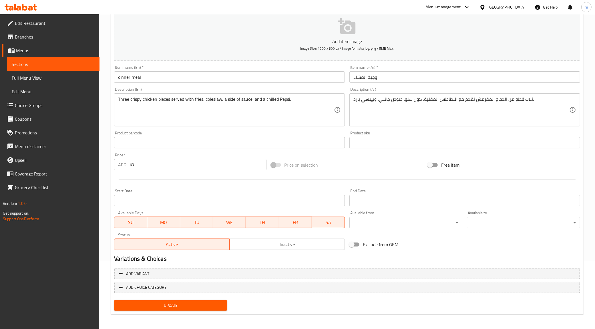
click at [365, 78] on input "وجبة العشاء" at bounding box center [464, 76] width 231 height 11
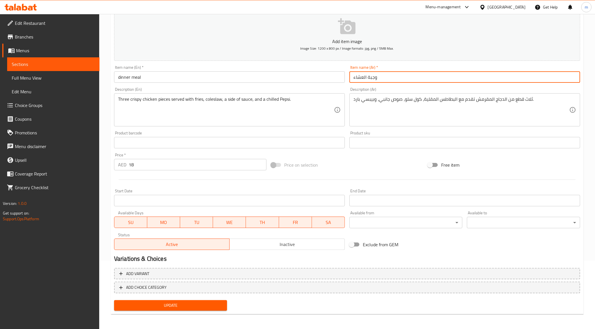
drag, startPoint x: 362, startPoint y: 77, endPoint x: 366, endPoint y: 79, distance: 4.1
click at [366, 79] on input "وجبة العشاء" at bounding box center [464, 76] width 231 height 11
type input "وجبة عشاء"
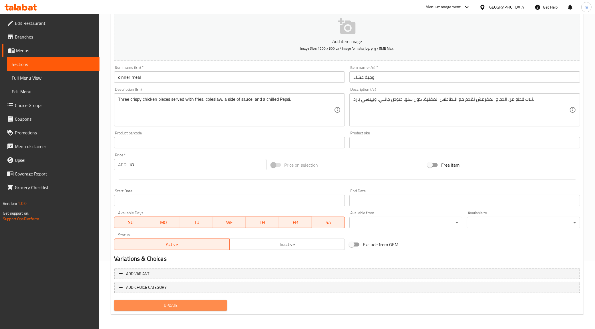
click at [163, 303] on span "Update" at bounding box center [171, 305] width 104 height 7
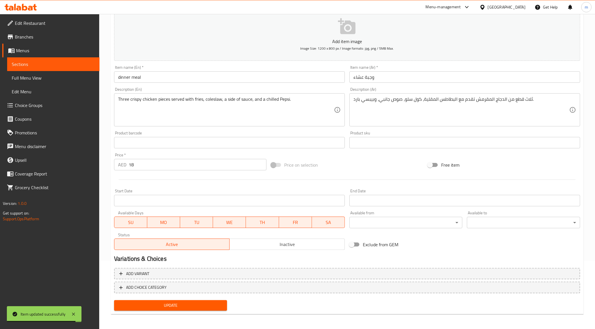
click at [64, 63] on span "Sections" at bounding box center [53, 64] width 83 height 7
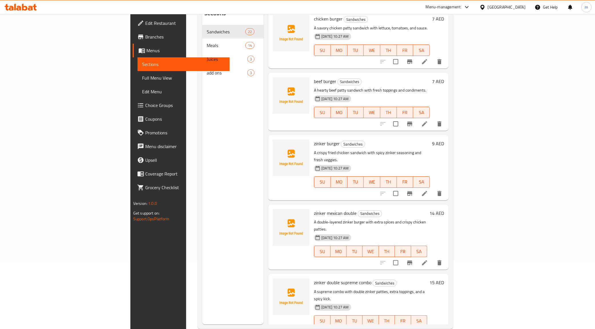
scroll to position [250, 0]
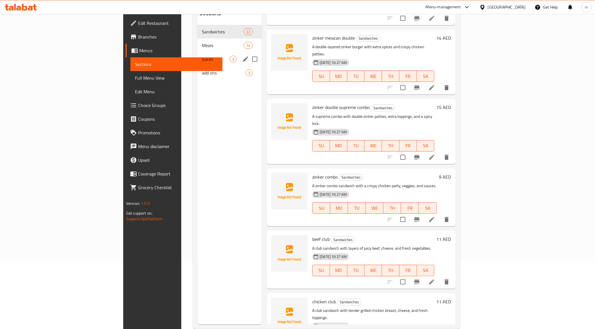
click at [197, 52] on div "Juices 3" at bounding box center [229, 59] width 65 height 14
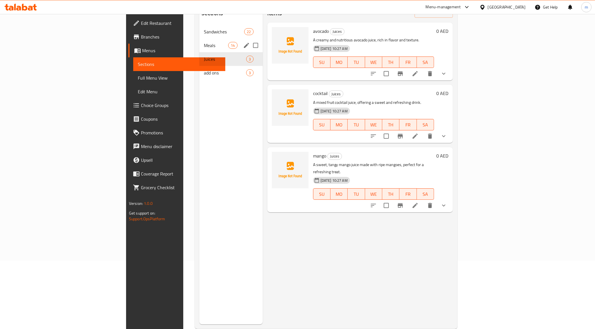
click at [204, 42] on span "Meals" at bounding box center [216, 45] width 24 height 7
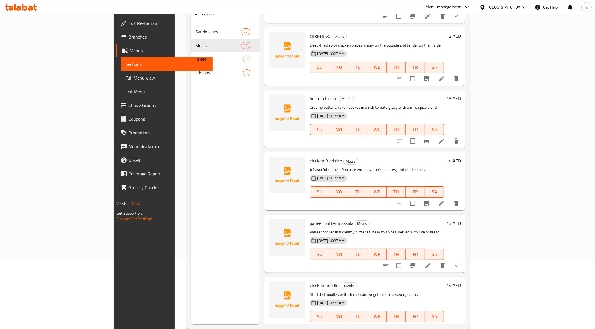
scroll to position [558, 0]
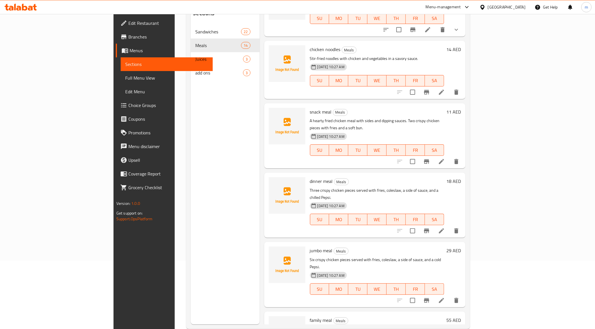
click at [449, 157] on li at bounding box center [441, 162] width 16 height 10
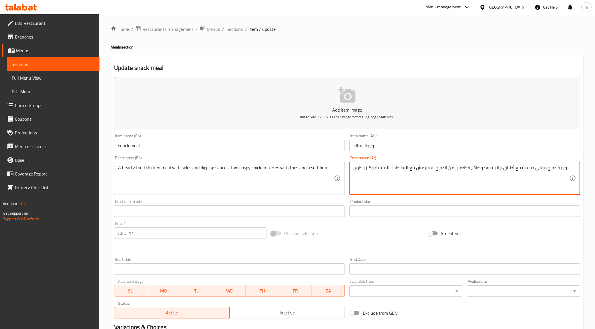
drag, startPoint x: 469, startPoint y: 168, endPoint x: 564, endPoint y: 171, distance: 94.9
type textarea "قطعتان من الدجاج المقرمش مع البطاطس ال[GEOGRAPHIC_DATA] وكيزر طري."
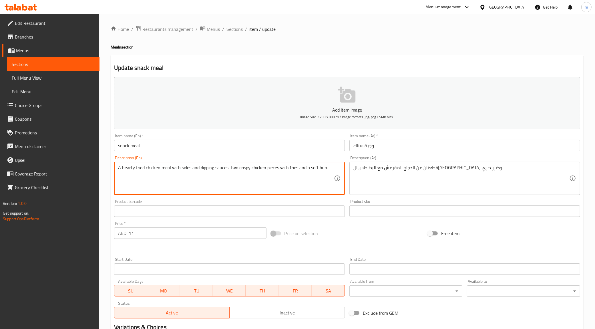
drag, startPoint x: 229, startPoint y: 167, endPoint x: 94, endPoint y: 169, distance: 135.2
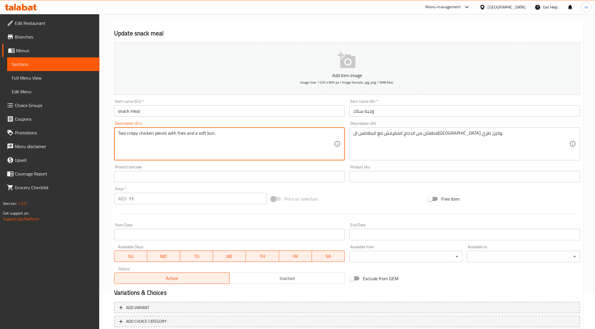
scroll to position [69, 0]
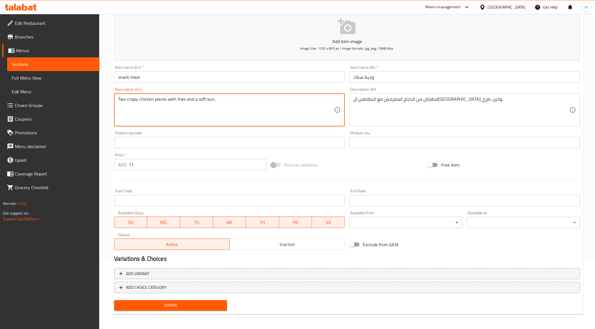
type textarea "Two crispy chicken pieces with fries and a soft bun."
click at [169, 299] on div "Update" at bounding box center [171, 305] width 118 height 15
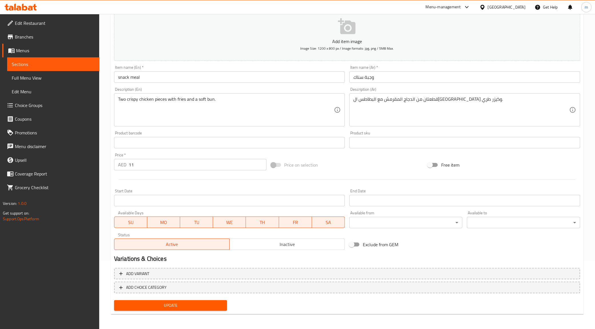
click at [170, 303] on span "Update" at bounding box center [171, 305] width 104 height 7
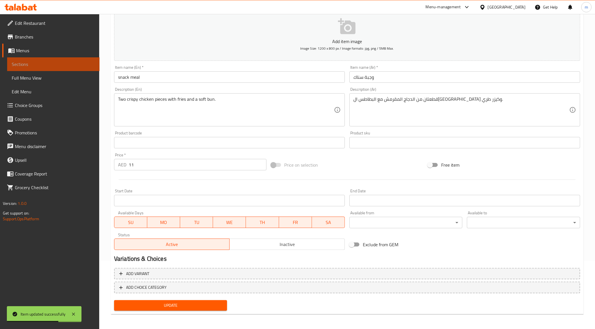
click at [25, 61] on span "Sections" at bounding box center [53, 64] width 83 height 7
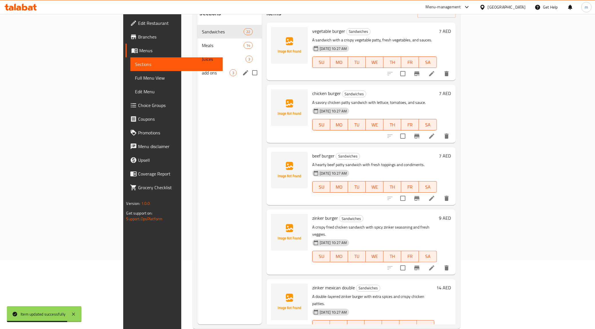
click at [202, 69] on span "add ons" at bounding box center [216, 72] width 28 height 7
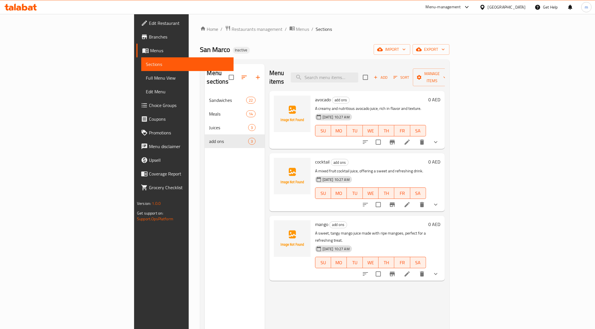
click at [424, 140] on icon "delete" at bounding box center [422, 142] width 4 height 5
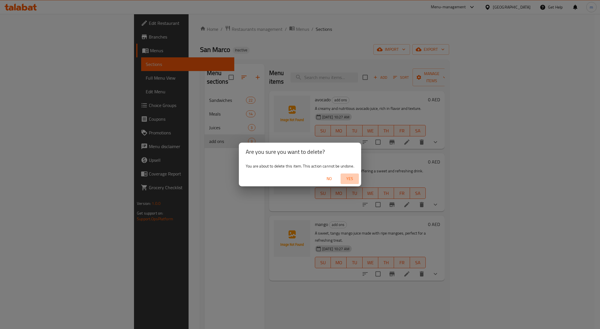
click at [345, 179] on span "Yes" at bounding box center [350, 178] width 14 height 7
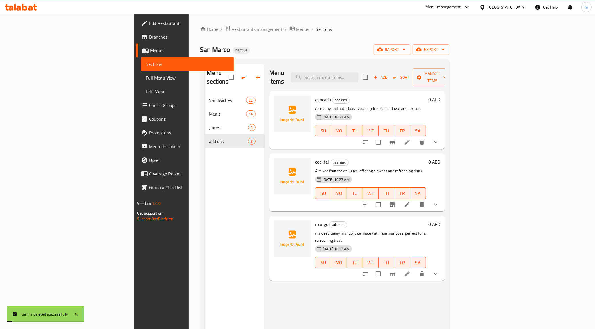
click at [445, 142] on div "Menu items Add Sort Manage items avocado add ons A creamy and nutritious avocad…" at bounding box center [355, 228] width 180 height 329
click at [429, 138] on button "delete" at bounding box center [422, 142] width 14 height 14
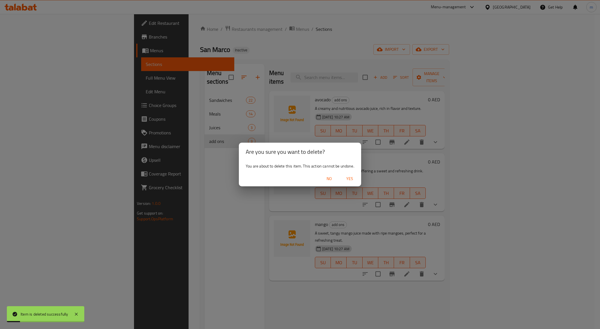
click at [348, 176] on span "Yes" at bounding box center [350, 178] width 14 height 7
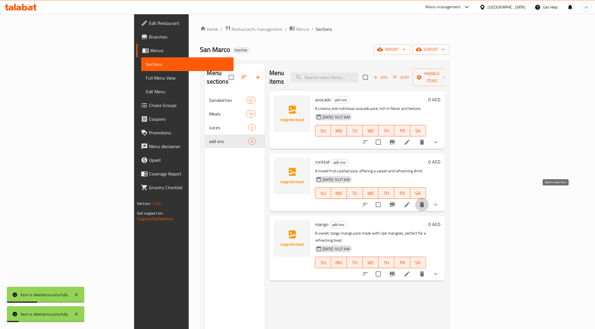
click at [425, 201] on icon "delete" at bounding box center [421, 204] width 7 height 7
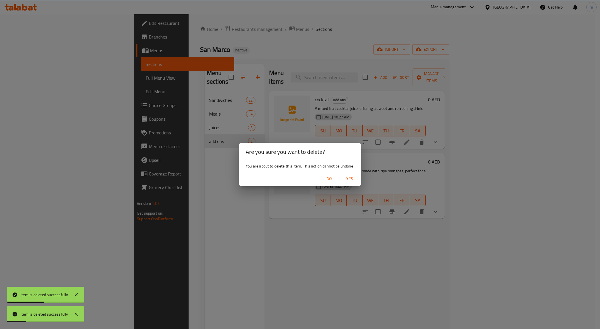
click at [352, 174] on button "Yes" at bounding box center [350, 179] width 18 height 11
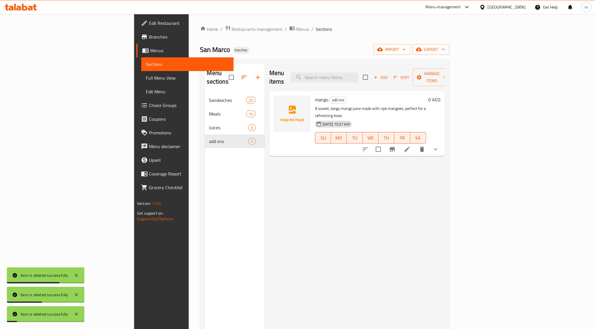
click at [429, 143] on button "delete" at bounding box center [422, 150] width 14 height 14
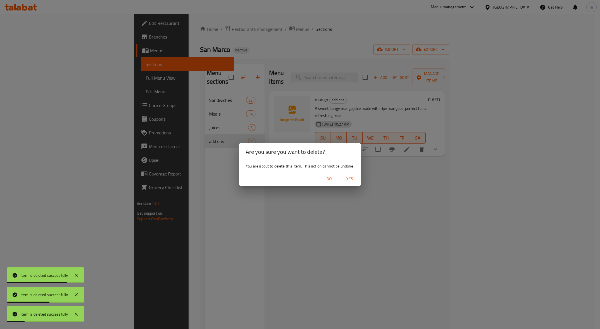
click at [353, 179] on span "Yes" at bounding box center [350, 178] width 14 height 7
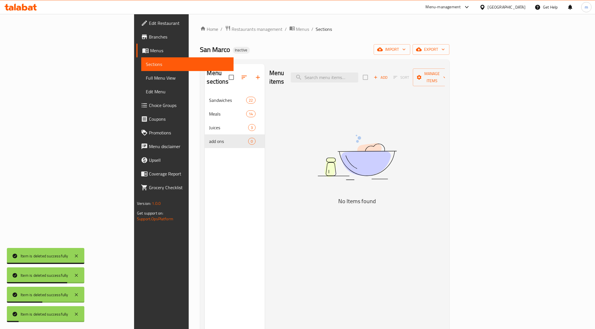
click at [389, 77] on button "Add" at bounding box center [380, 77] width 18 height 9
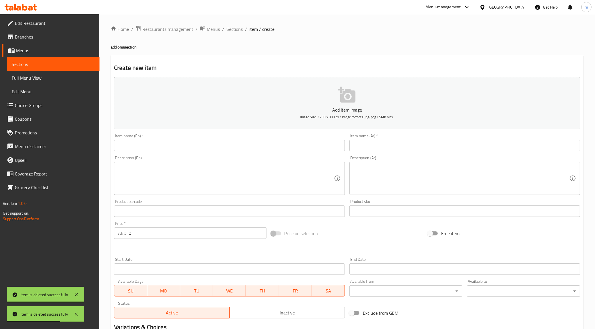
click at [216, 147] on input "text" at bounding box center [229, 145] width 231 height 11
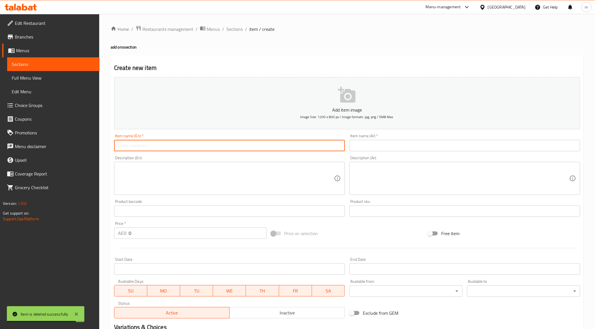
paste input "poratta"
type input "poratta"
click at [410, 144] on input "text" at bounding box center [464, 145] width 231 height 11
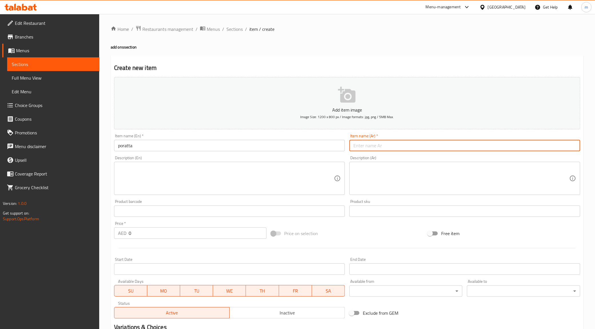
paste input "براتا"
type input "براتا"
click at [243, 174] on textarea at bounding box center [226, 178] width 216 height 27
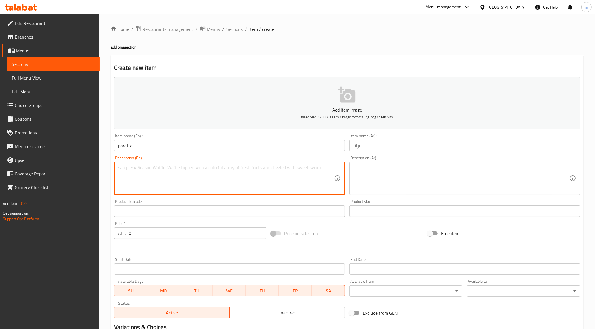
paste textarea "Soft, flaky poratta bread served as a side or base for different fillings."
type textarea "Soft, flaky poratta bread served as a side or base for different fillings."
click at [452, 179] on textarea at bounding box center [461, 178] width 216 height 27
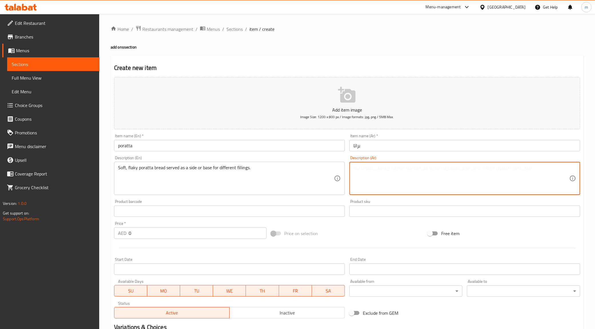
paste textarea "خبز البراتا الناعم والمقرمش يقدم كطبق جانبي أو قاعدة لحشوات مختلفة."
drag, startPoint x: 438, startPoint y: 169, endPoint x: 453, endPoint y: 172, distance: 15.4
click at [453, 172] on textarea "خبز البراتا الناعم والمقرمش يقدم كطبق جانبي أو قاعدة لحشوات مختلفة." at bounding box center [461, 178] width 216 height 27
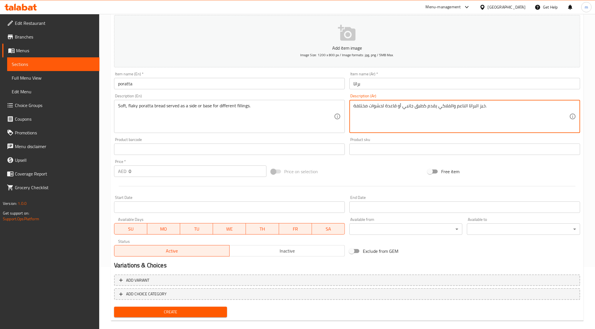
scroll to position [69, 0]
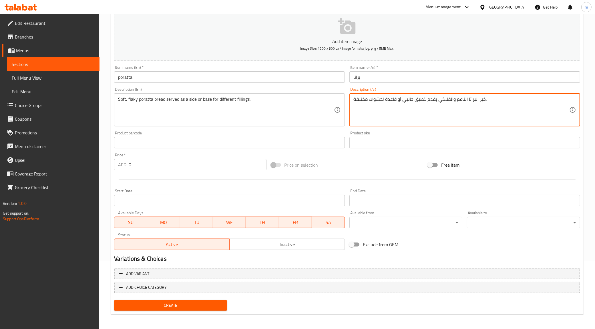
type textarea "خبز البراتا الناعم والفلاكي يقدم كطبق جانبي أو قاعدة لحشوات مختلفة."
click at [163, 171] on div "Price   * AED 0 Price *" at bounding box center [190, 162] width 157 height 22
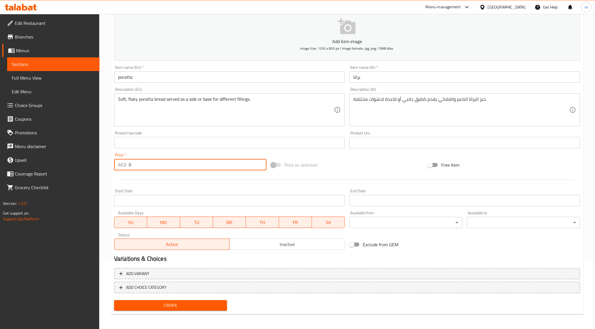
click at [162, 169] on input "0" at bounding box center [198, 164] width 138 height 11
click at [159, 163] on input "0" at bounding box center [198, 164] width 138 height 11
click at [159, 164] on input "0" at bounding box center [198, 164] width 138 height 11
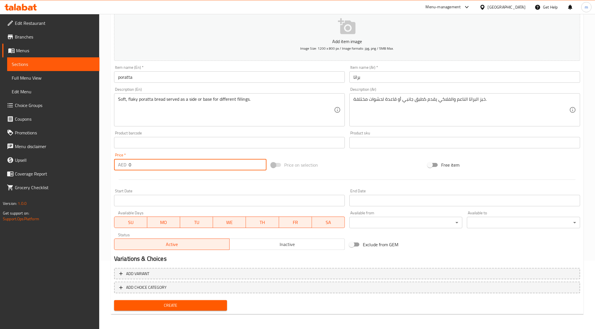
click at [159, 164] on input "0" at bounding box center [198, 164] width 138 height 11
type input "1"
click at [171, 309] on button "Create" at bounding box center [170, 306] width 113 height 11
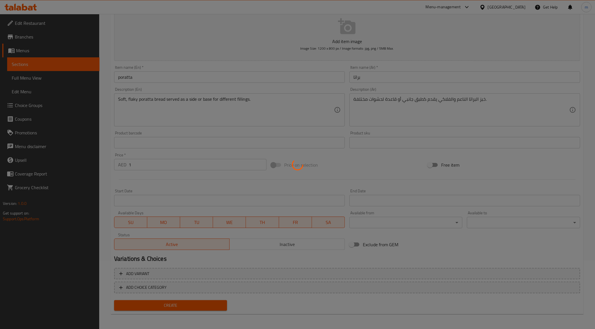
type input "0"
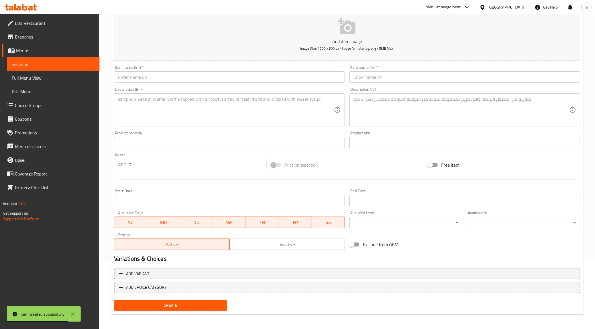
click at [55, 58] on link "Sections" at bounding box center [53, 64] width 92 height 14
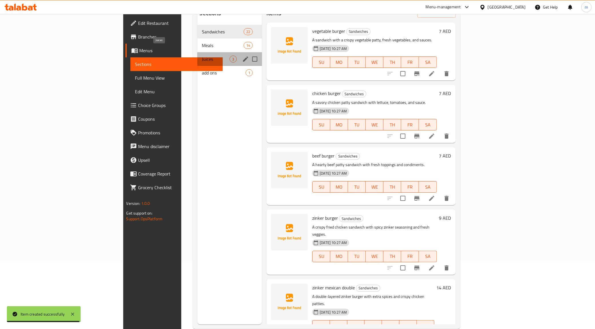
click at [202, 56] on span "Juices" at bounding box center [216, 59] width 28 height 7
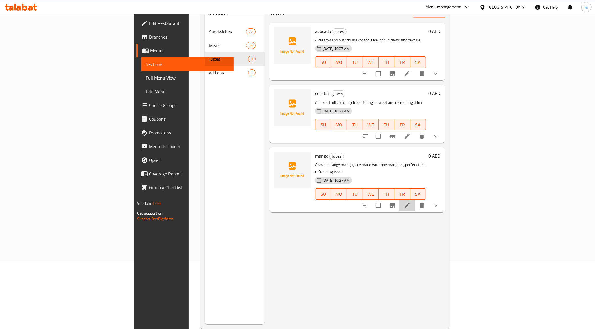
click at [415, 201] on li at bounding box center [407, 206] width 16 height 10
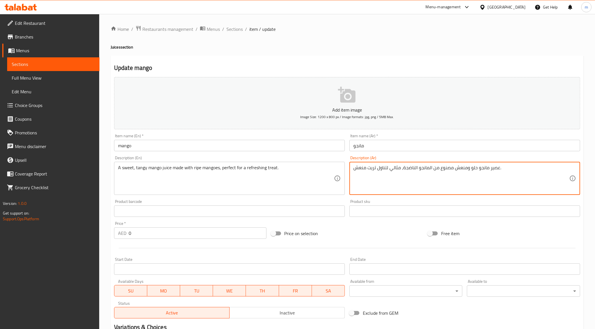
drag, startPoint x: 373, startPoint y: 169, endPoint x: 377, endPoint y: 170, distance: 4.2
click at [377, 169] on textarea "عصير مانجو حلو ومنعش مصنوع من المانجو الناضجة، مثالي لتناول تريت منعش." at bounding box center [461, 178] width 216 height 27
click at [377, 170] on textarea "عصير مانجو حلو ومنعش مصنوع من المانجو الناضجة، مثالي لتناول تريت منعش." at bounding box center [461, 178] width 216 height 27
drag, startPoint x: 376, startPoint y: 169, endPoint x: 388, endPoint y: 174, distance: 13.1
click at [388, 174] on textarea "عصير مانجو حلو ومنعش مصنوع من المانجو الناضجة، مثالي لتناول تريت منعش." at bounding box center [461, 178] width 216 height 27
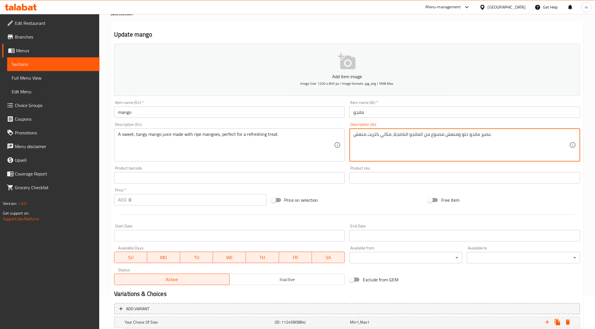
scroll to position [107, 0]
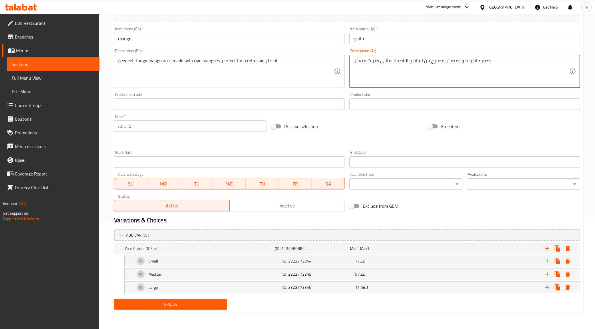
type textarea "عصير مانجو حلو ومنعش مصنوع من المانجو الناضجة، مثالي كتريت منعش."
click at [182, 306] on span "Update" at bounding box center [171, 304] width 104 height 7
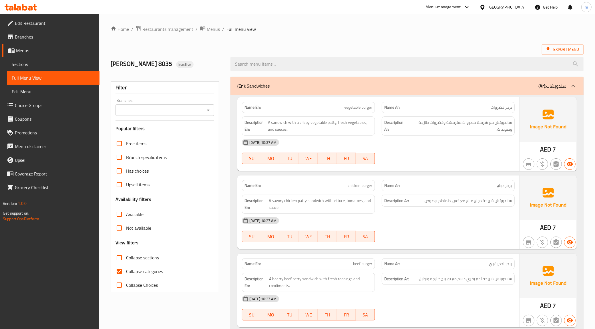
click at [149, 275] on span "Collapse categories" at bounding box center [144, 271] width 37 height 7
click at [126, 275] on input "Collapse categories" at bounding box center [119, 272] width 14 height 14
checkbox input "false"
click at [534, 89] on div "(En): Sandwiches (Ar): سندويشات" at bounding box center [401, 86] width 329 height 7
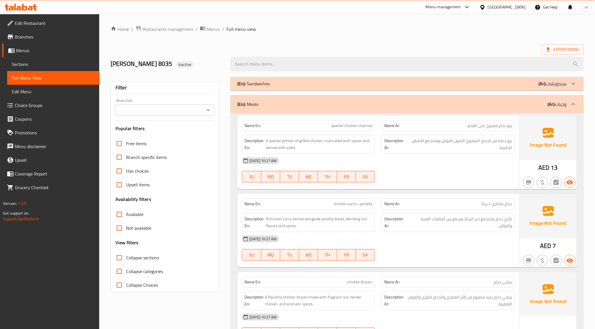
click at [563, 98] on div "(En): Meals (Ar): وجبات" at bounding box center [406, 104] width 353 height 18
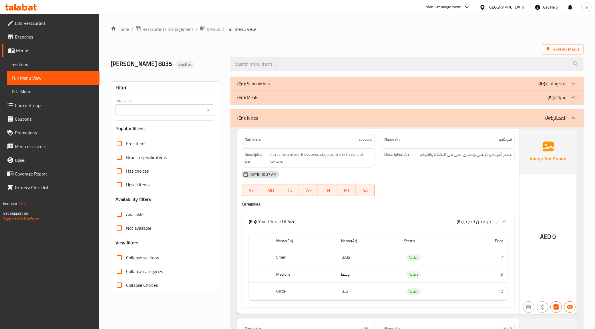
click at [539, 121] on div "(En): Juices (Ar): العصائر" at bounding box center [401, 118] width 329 height 7
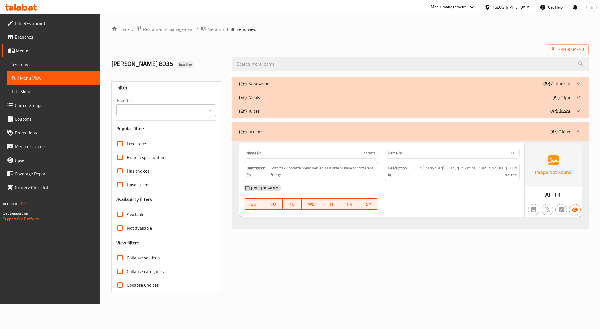
click at [534, 114] on div "(En): Juices (Ar): العصائر" at bounding box center [405, 111] width 332 height 7
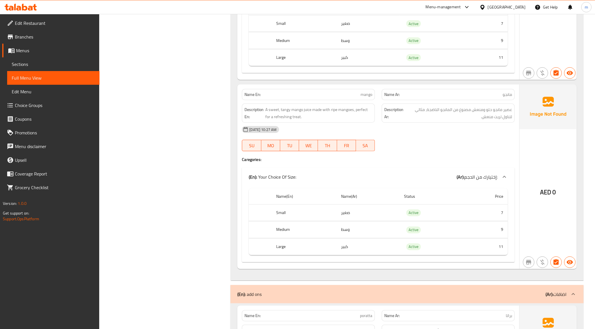
scroll to position [429, 0]
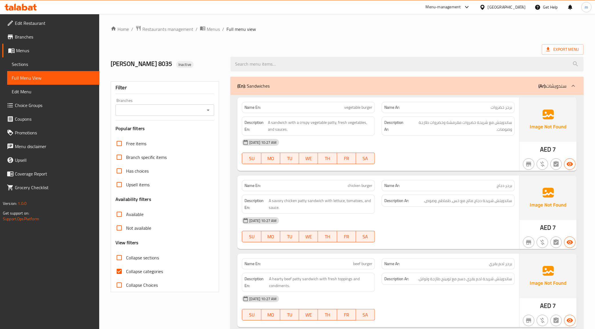
click at [142, 276] on label "Collapse categories" at bounding box center [137, 272] width 51 height 14
click at [126, 276] on input "Collapse categories" at bounding box center [119, 272] width 14 height 14
checkbox input "false"
click at [307, 50] on div "Export Menu" at bounding box center [347, 49] width 473 height 11
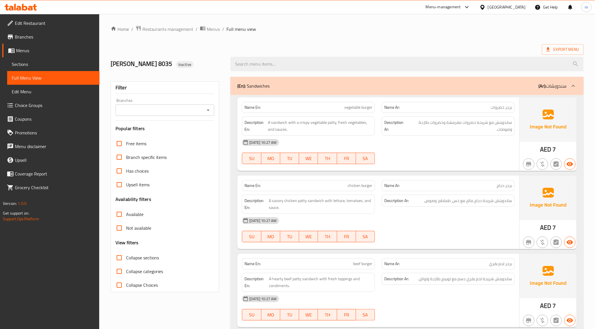
scroll to position [2099, 0]
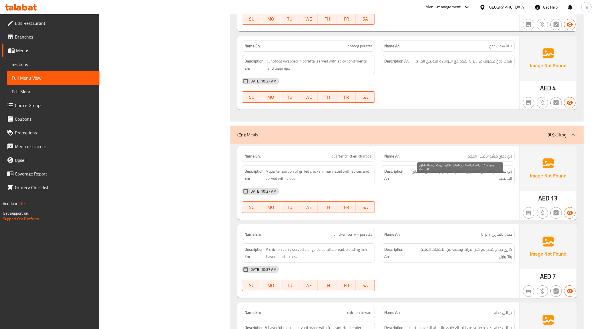
click at [436, 182] on span "ربع حصة من الدجاج المشوي المتبل بالتوابل ويقدم مع الأطباق الجانبية." at bounding box center [460, 175] width 104 height 14
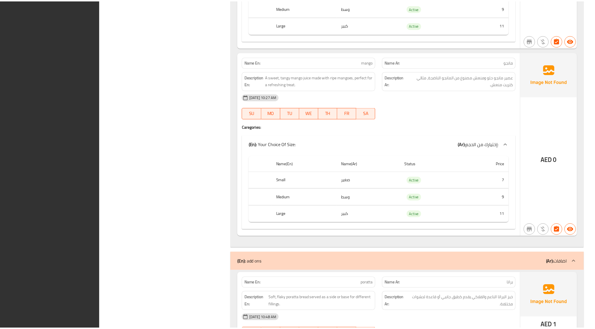
scroll to position [4128, 0]
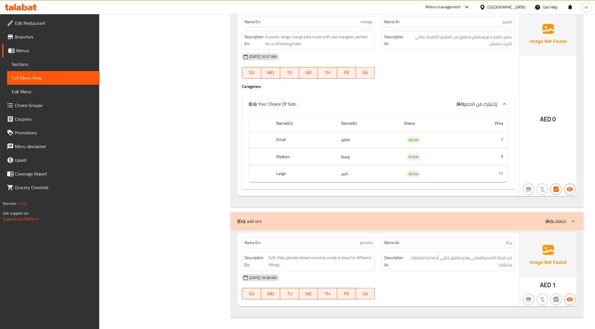
drag, startPoint x: 214, startPoint y: 215, endPoint x: 226, endPoint y: 212, distance: 12.3
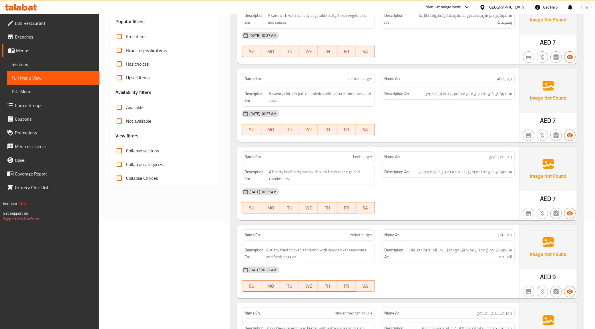
scroll to position [0, 0]
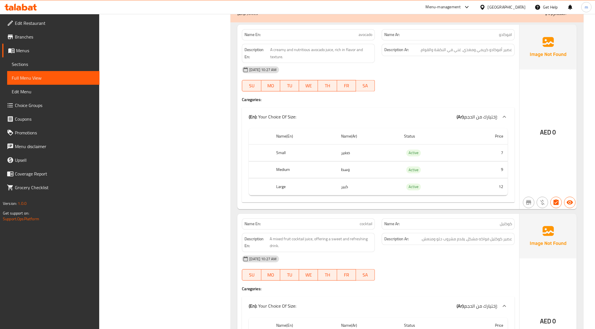
scroll to position [3670, 0]
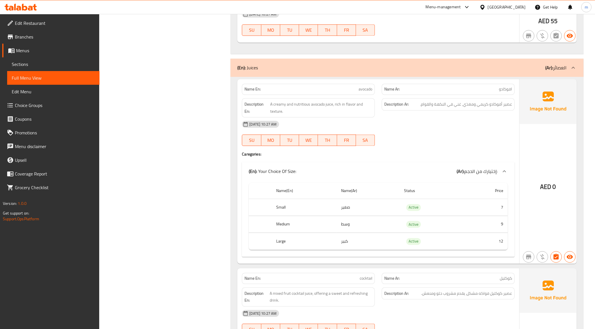
click at [433, 39] on div at bounding box center [448, 35] width 140 height 7
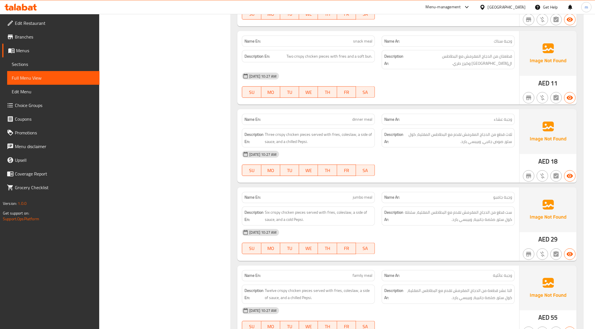
scroll to position [3349, 0]
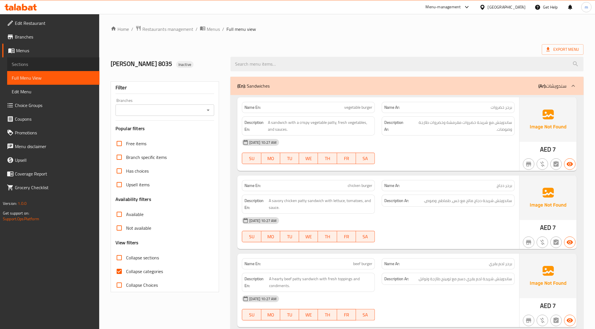
click at [28, 65] on span "Sections" at bounding box center [53, 64] width 83 height 7
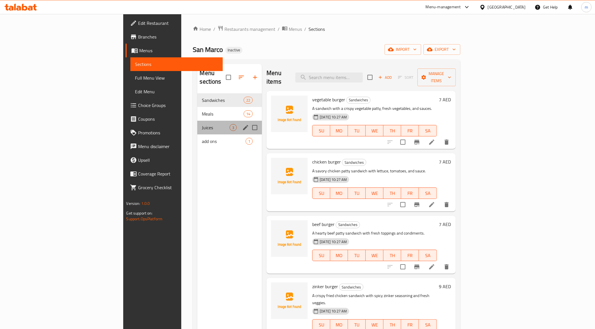
click at [197, 121] on div "Juices 3" at bounding box center [229, 128] width 65 height 14
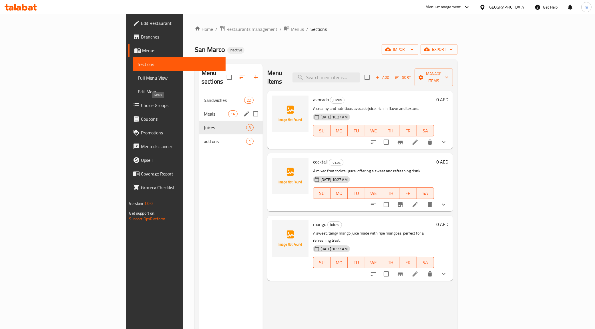
click at [204, 111] on span "Meals" at bounding box center [216, 114] width 24 height 7
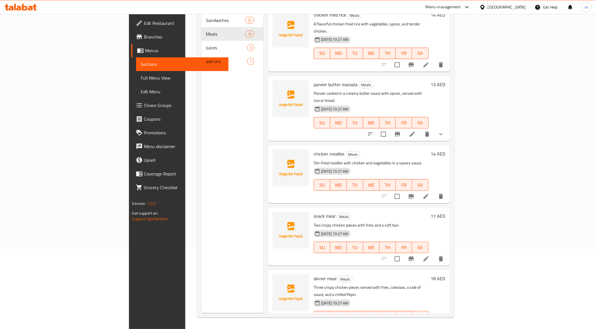
scroll to position [558, 0]
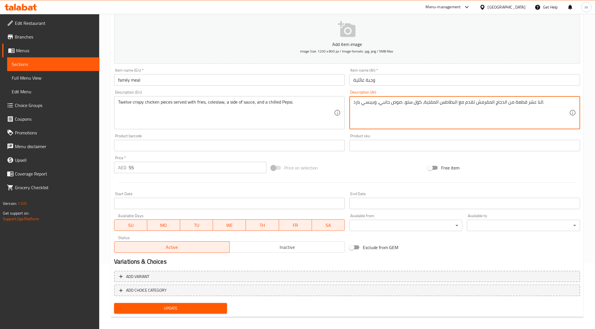
scroll to position [69, 0]
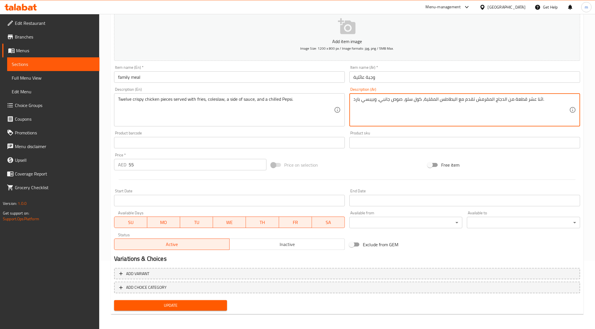
type textarea "اثنا عشر قطعة من الدجاج المقرمش تقدم مع البطاطس المقلية، كول سلو، صوص جانبي، وب…"
click at [167, 305] on span "Update" at bounding box center [171, 305] width 104 height 7
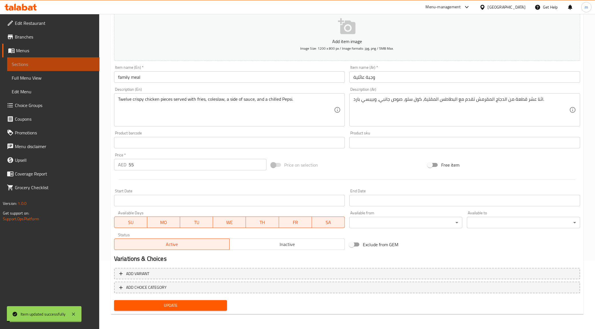
click at [36, 62] on span "Sections" at bounding box center [53, 64] width 83 height 7
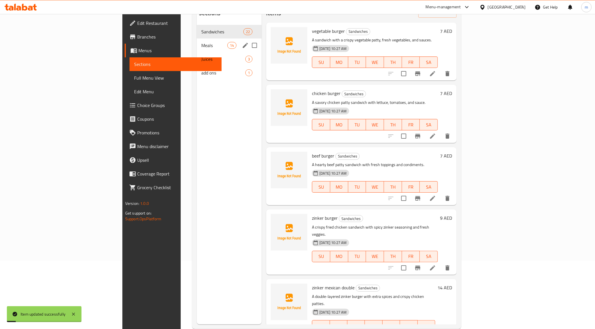
click at [201, 42] on span "Meals" at bounding box center [214, 45] width 26 height 7
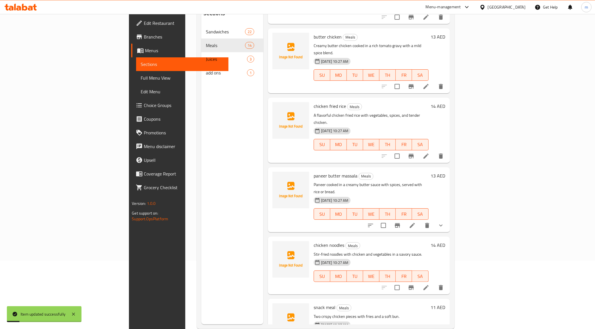
scroll to position [558, 0]
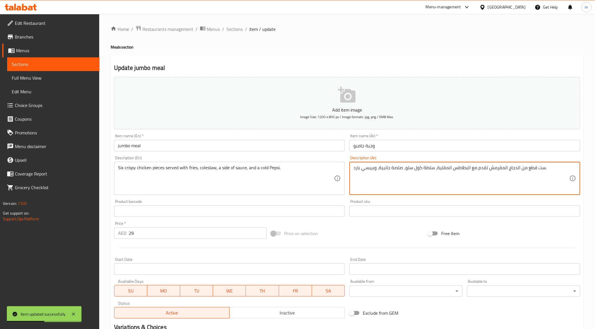
click at [394, 169] on textarea "ست قطع من الدجاج المقرمش تقدم مع البطاطس المقلية، سلطة كول سلو، صلصة جانبية، وب…" at bounding box center [461, 178] width 216 height 27
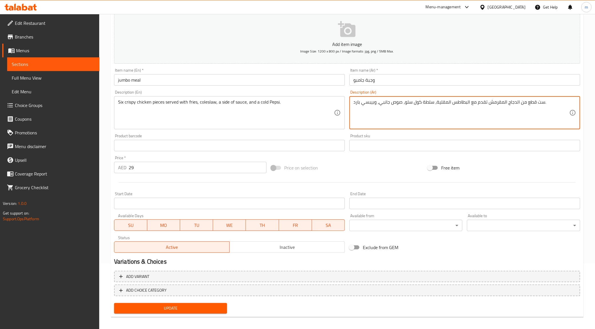
scroll to position [69, 0]
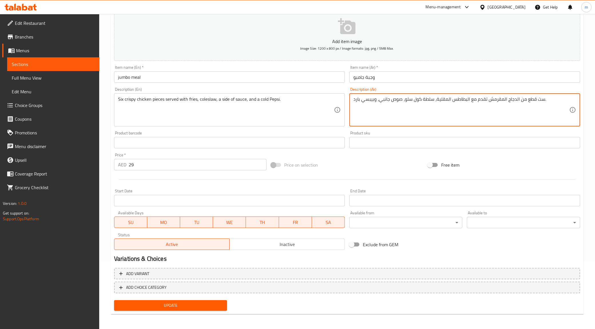
type textarea "ست قطع من الدجاج المقرمش تقدم مع البطاطس المقلية، سلطة كول سلو، صوص جانبي، وبيب…"
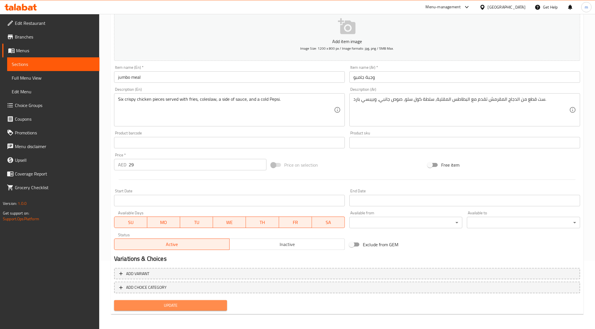
click at [192, 304] on span "Update" at bounding box center [171, 305] width 104 height 7
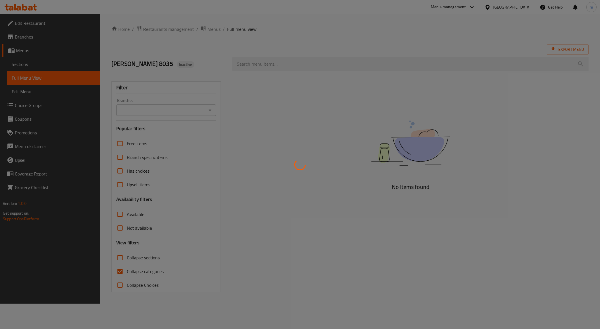
click at [128, 272] on div at bounding box center [300, 164] width 600 height 329
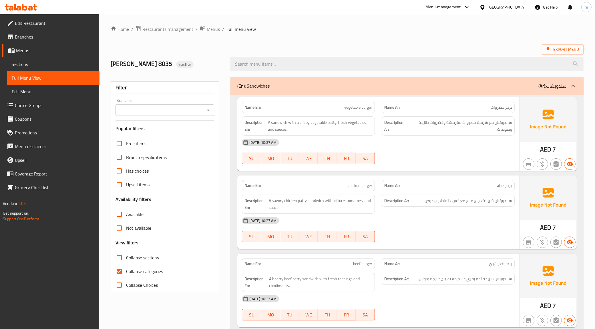
click at [123, 272] on input "Collapse categories" at bounding box center [119, 272] width 14 height 14
checkbox input "false"
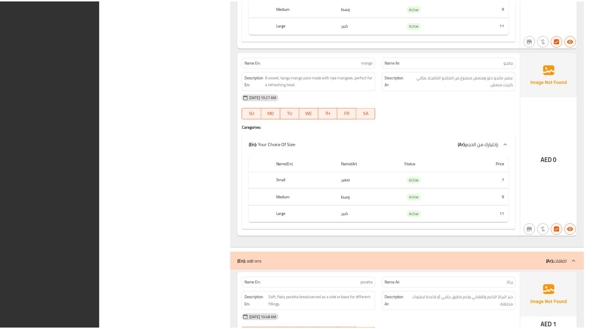
scroll to position [4128, 0]
